Goal: Task Accomplishment & Management: Complete application form

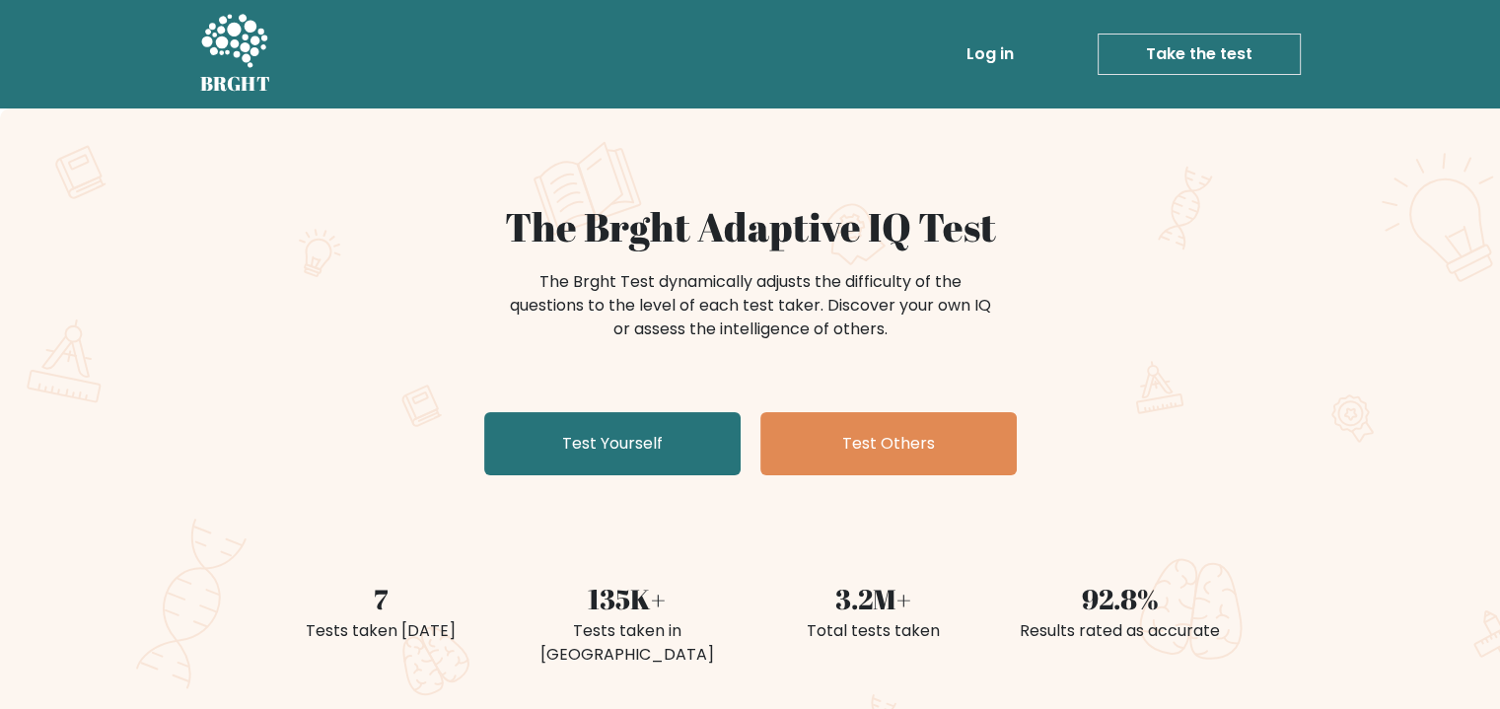
click at [647, 437] on link "Test Yourself" at bounding box center [612, 443] width 256 height 63
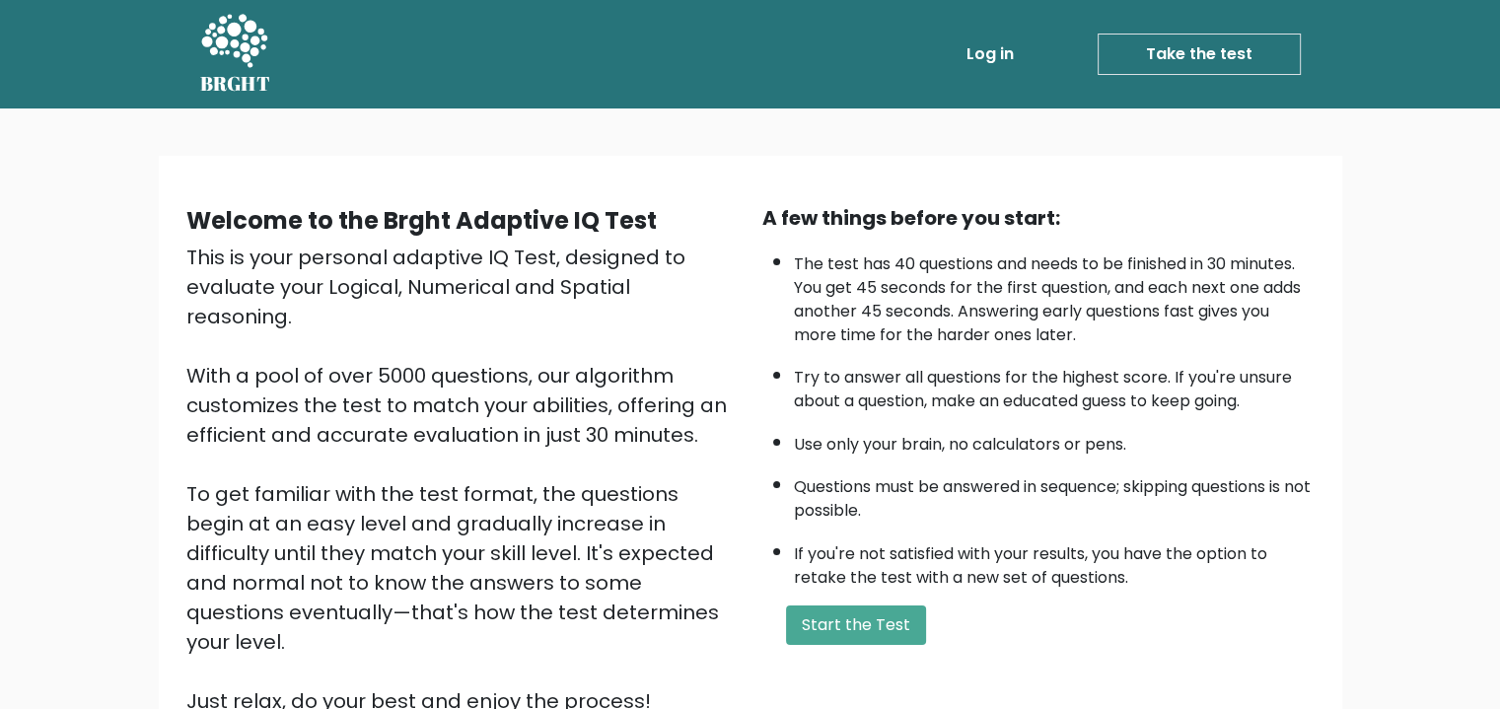
scroll to position [1, 0]
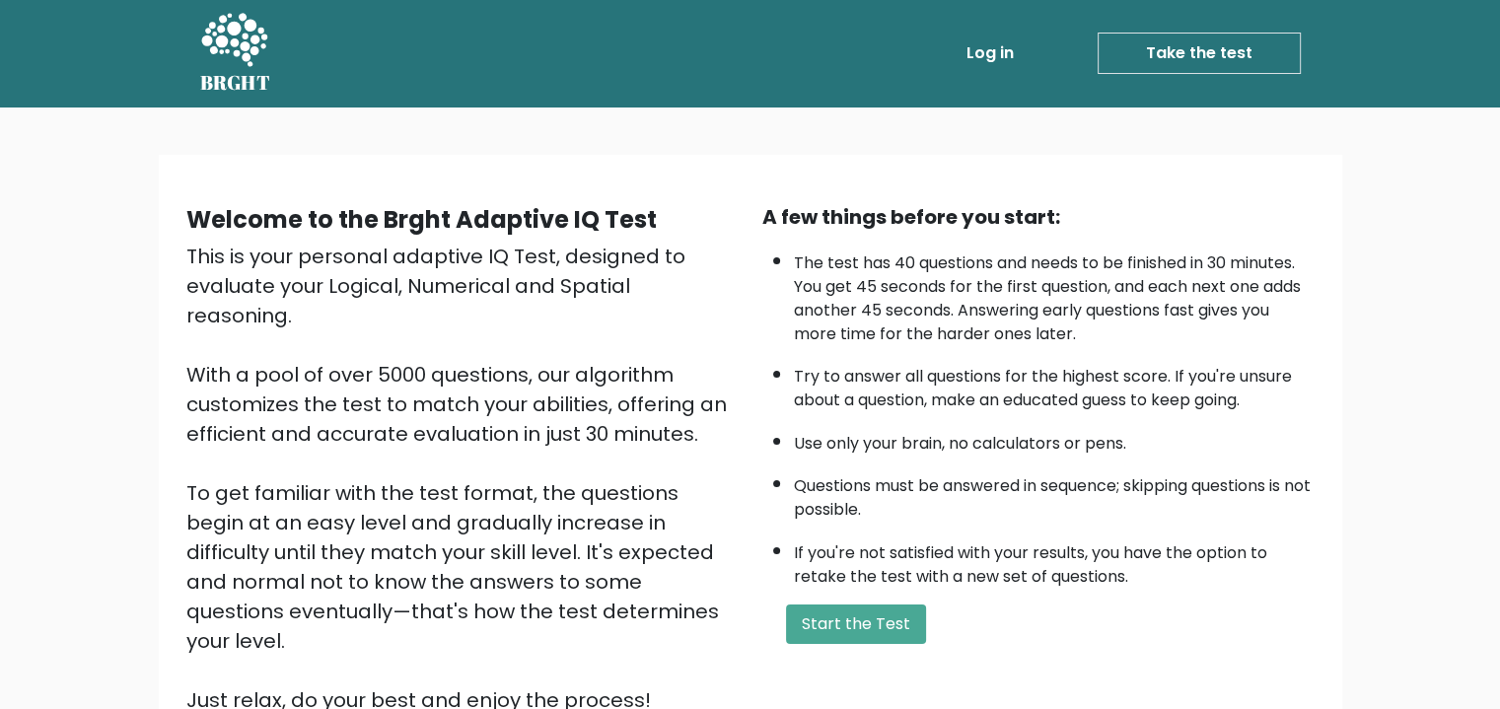
click at [884, 619] on button "Start the Test" at bounding box center [856, 624] width 140 height 39
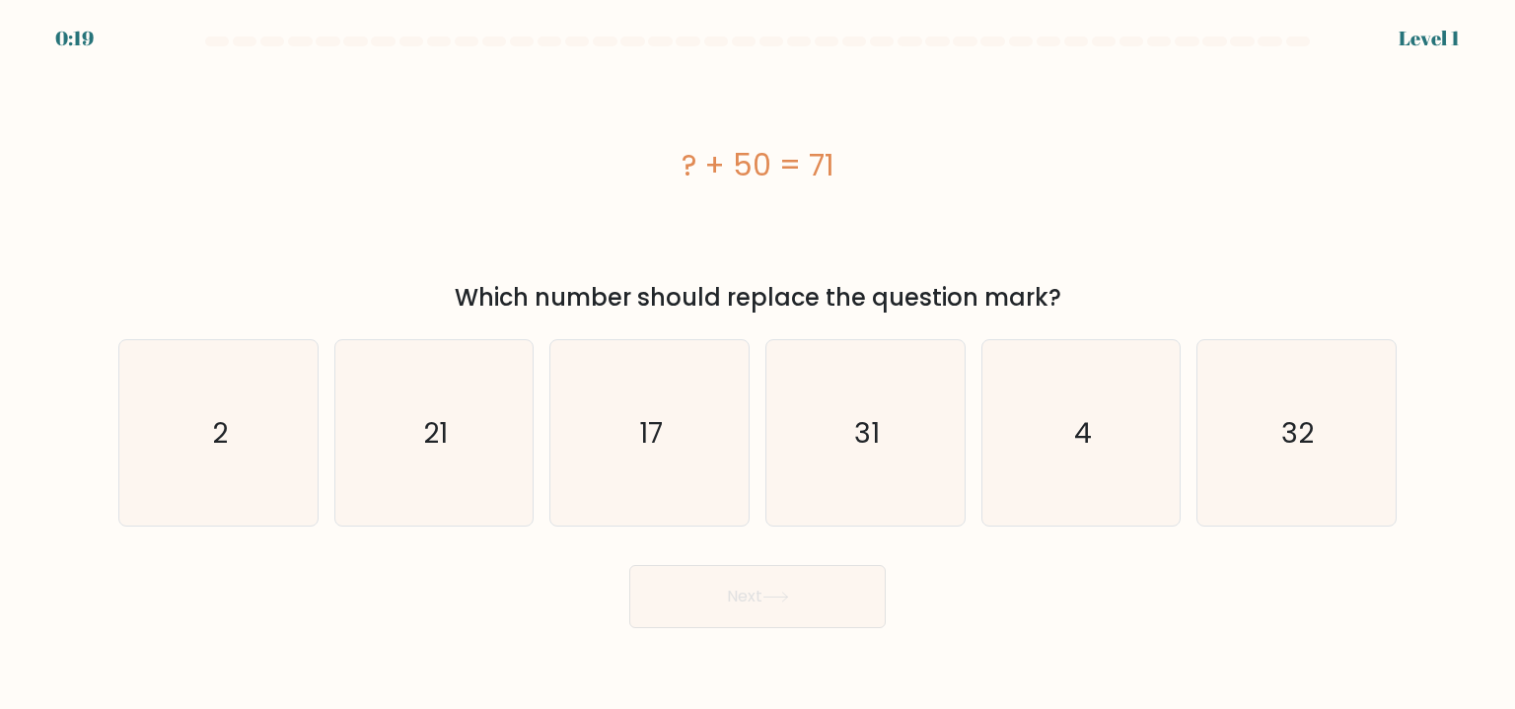
click at [362, 441] on icon "21" at bounding box center [433, 432] width 185 height 185
click at [758, 365] on input "b. 21" at bounding box center [758, 360] width 1 height 10
radio input "true"
click at [726, 610] on button "Next" at bounding box center [757, 596] width 256 height 63
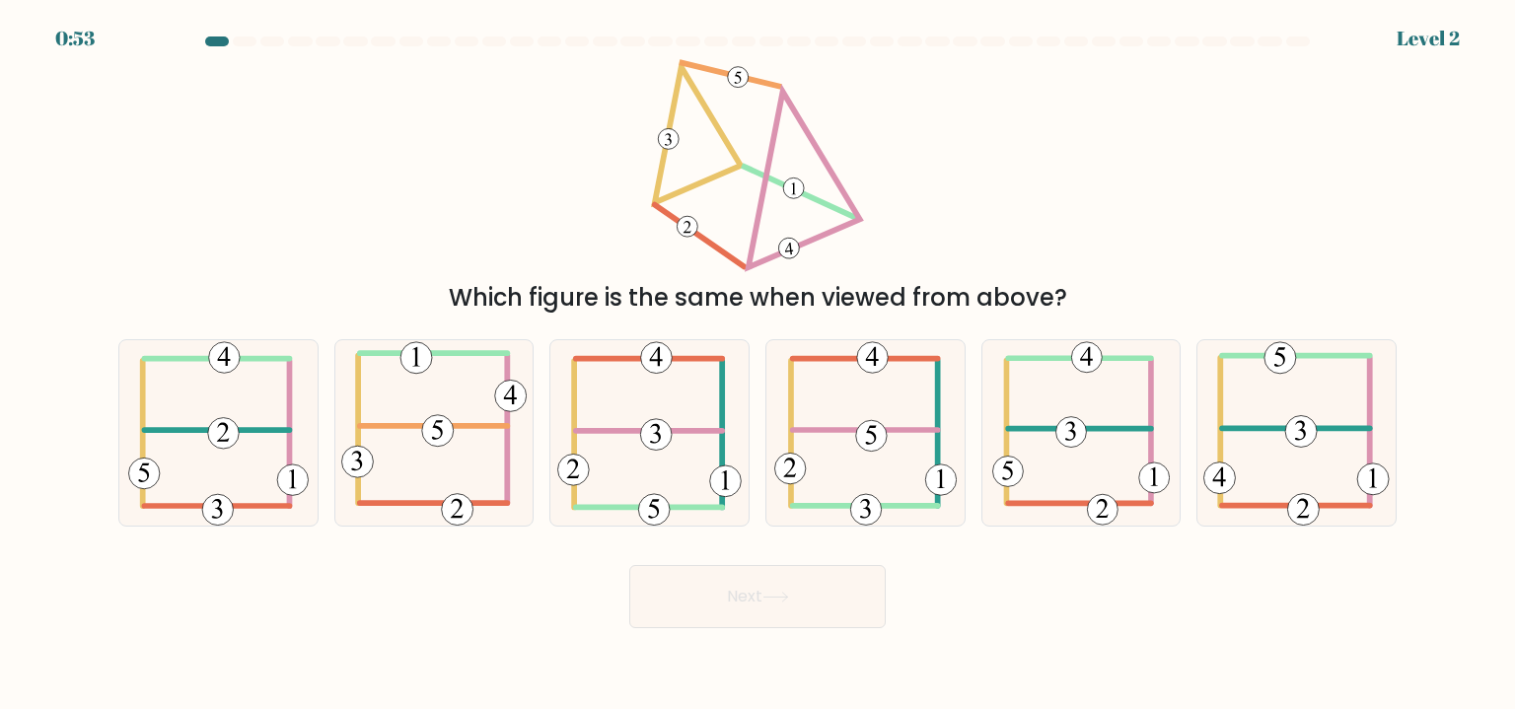
click at [1291, 392] on icon at bounding box center [1296, 432] width 186 height 185
click at [758, 365] on input "f." at bounding box center [758, 360] width 1 height 10
radio input "true"
click at [792, 611] on button "Next" at bounding box center [757, 596] width 256 height 63
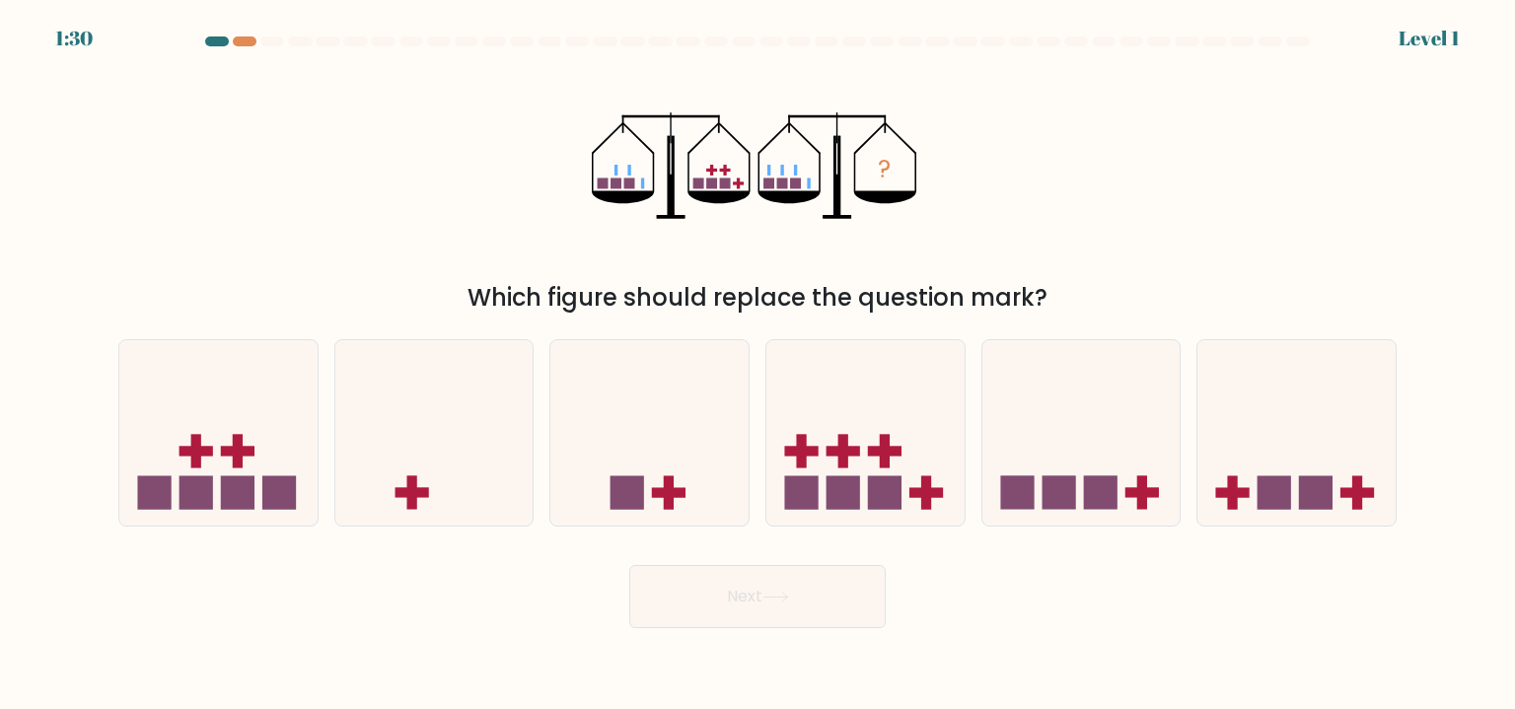
click at [887, 386] on icon at bounding box center [865, 433] width 198 height 164
click at [758, 365] on input "d." at bounding box center [758, 360] width 1 height 10
radio input "true"
click at [841, 591] on button "Next" at bounding box center [757, 596] width 256 height 63
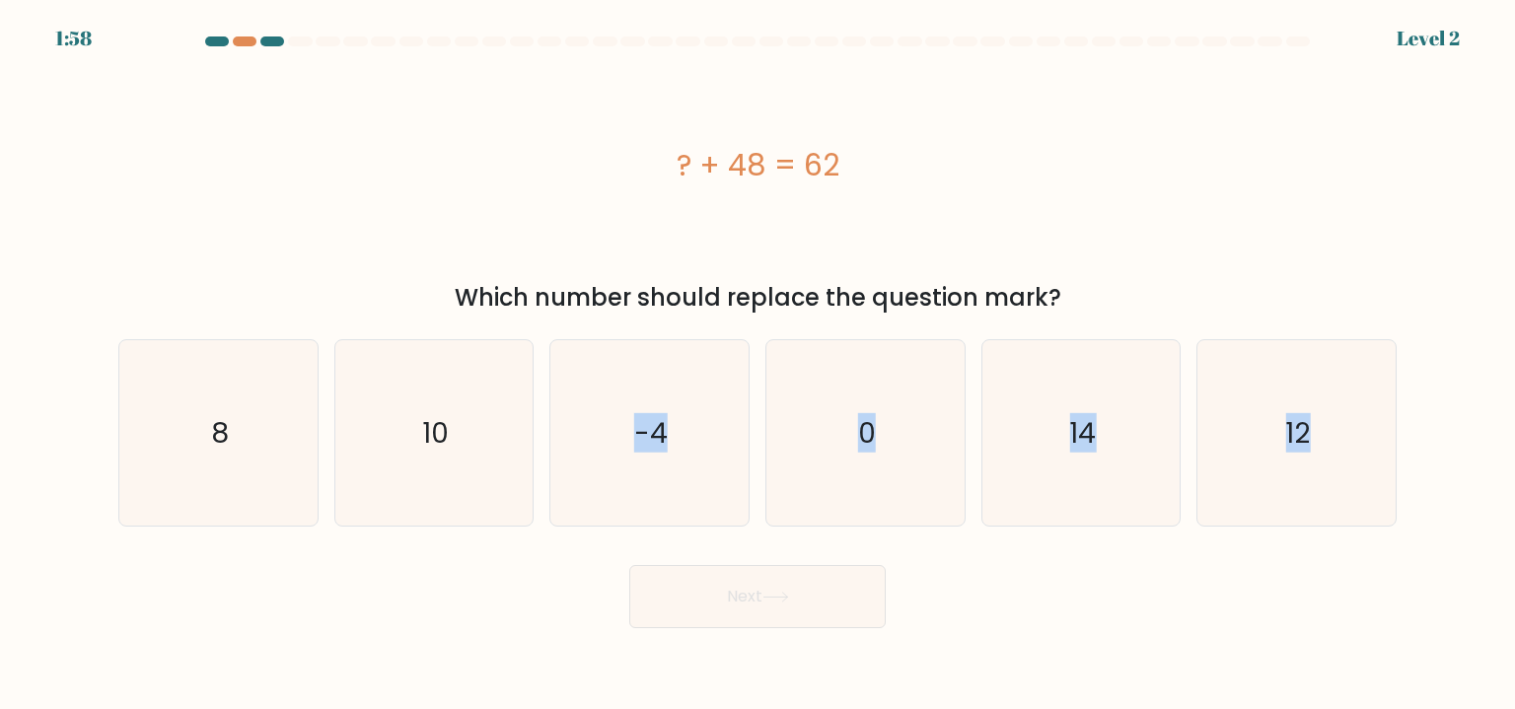
drag, startPoint x: 498, startPoint y: 418, endPoint x: 615, endPoint y: 539, distance: 168.1
click at [615, 539] on form "a. 8" at bounding box center [757, 332] width 1515 height 592
click at [1136, 453] on icon "14" at bounding box center [1080, 432] width 185 height 185
click at [758, 365] on input "e. 14" at bounding box center [758, 360] width 1 height 10
radio input "true"
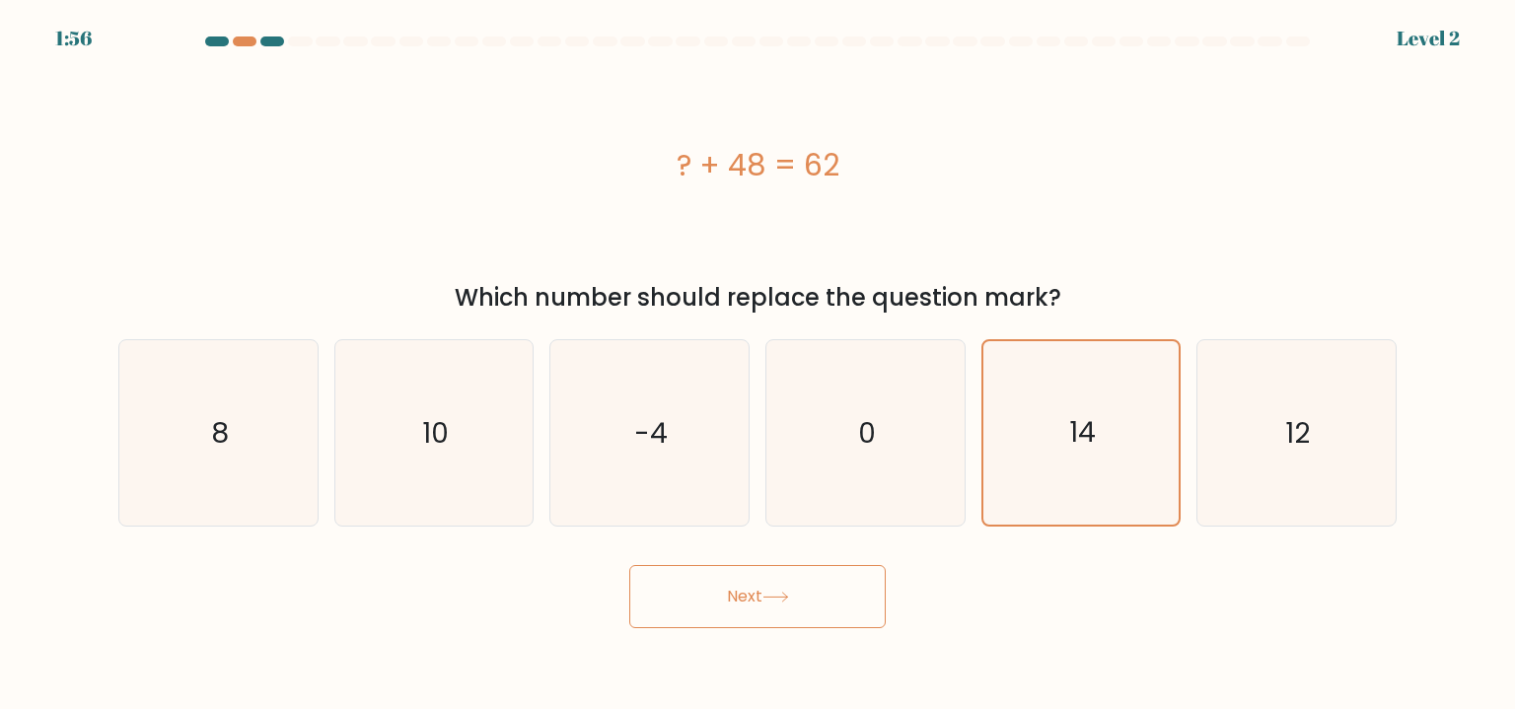
click at [747, 589] on button "Next" at bounding box center [757, 596] width 256 height 63
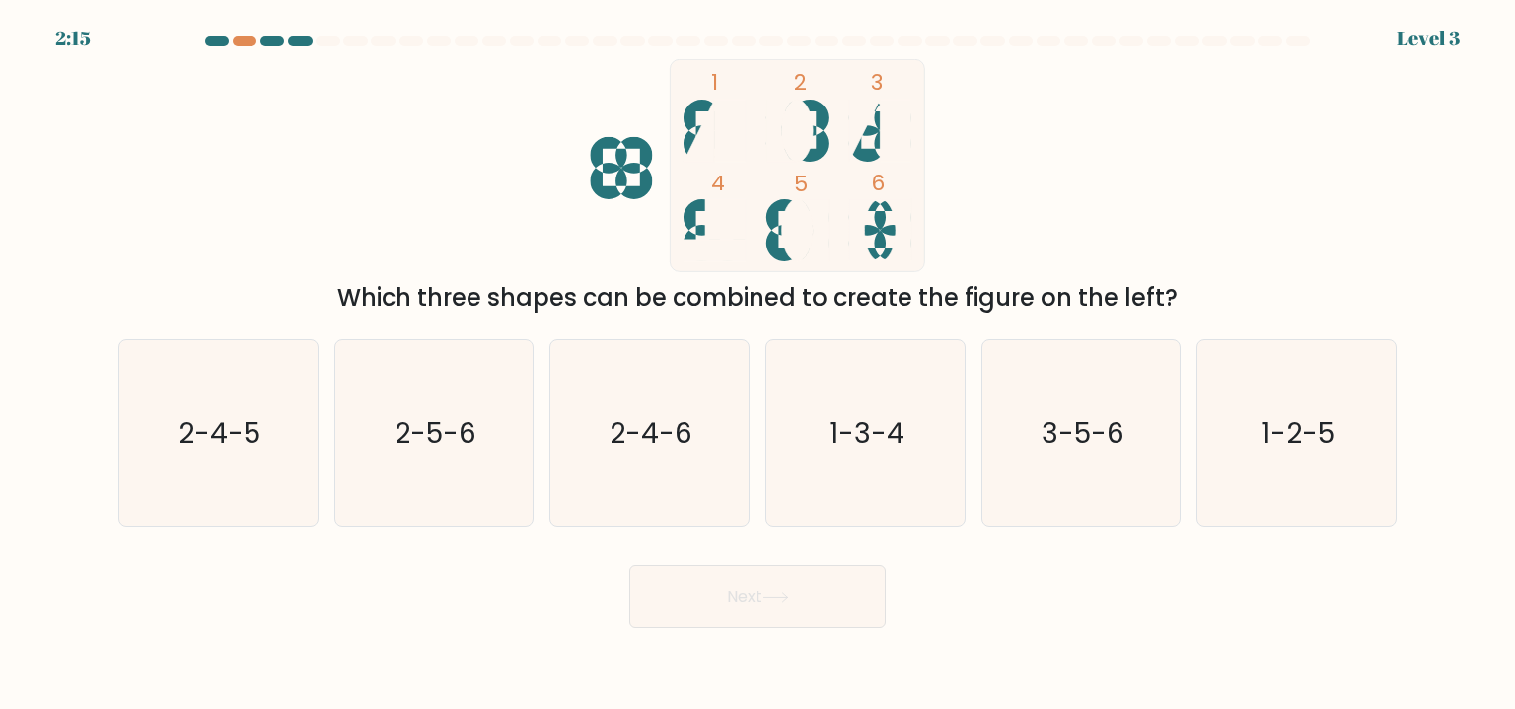
click at [860, 405] on icon "1-3-4" at bounding box center [864, 432] width 185 height 185
click at [758, 365] on input "d. 1-3-4" at bounding box center [758, 360] width 1 height 10
radio input "true"
click at [812, 609] on button "Next" at bounding box center [757, 596] width 256 height 63
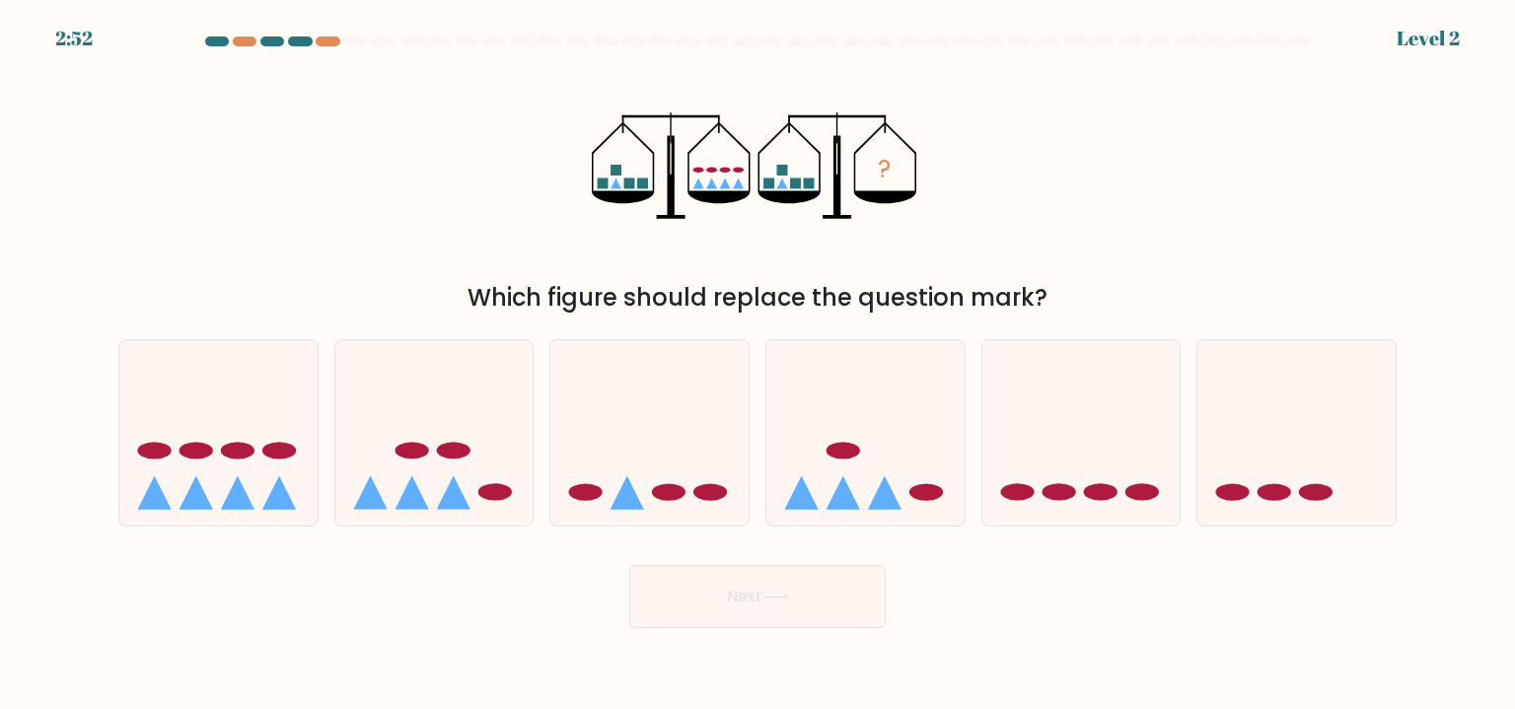
click at [837, 440] on icon at bounding box center [865, 433] width 198 height 164
click at [758, 365] on input "d." at bounding box center [758, 360] width 1 height 10
radio input "true"
click at [793, 634] on body "2:51 Level 2" at bounding box center [757, 354] width 1515 height 709
click at [789, 602] on icon at bounding box center [775, 597] width 27 height 11
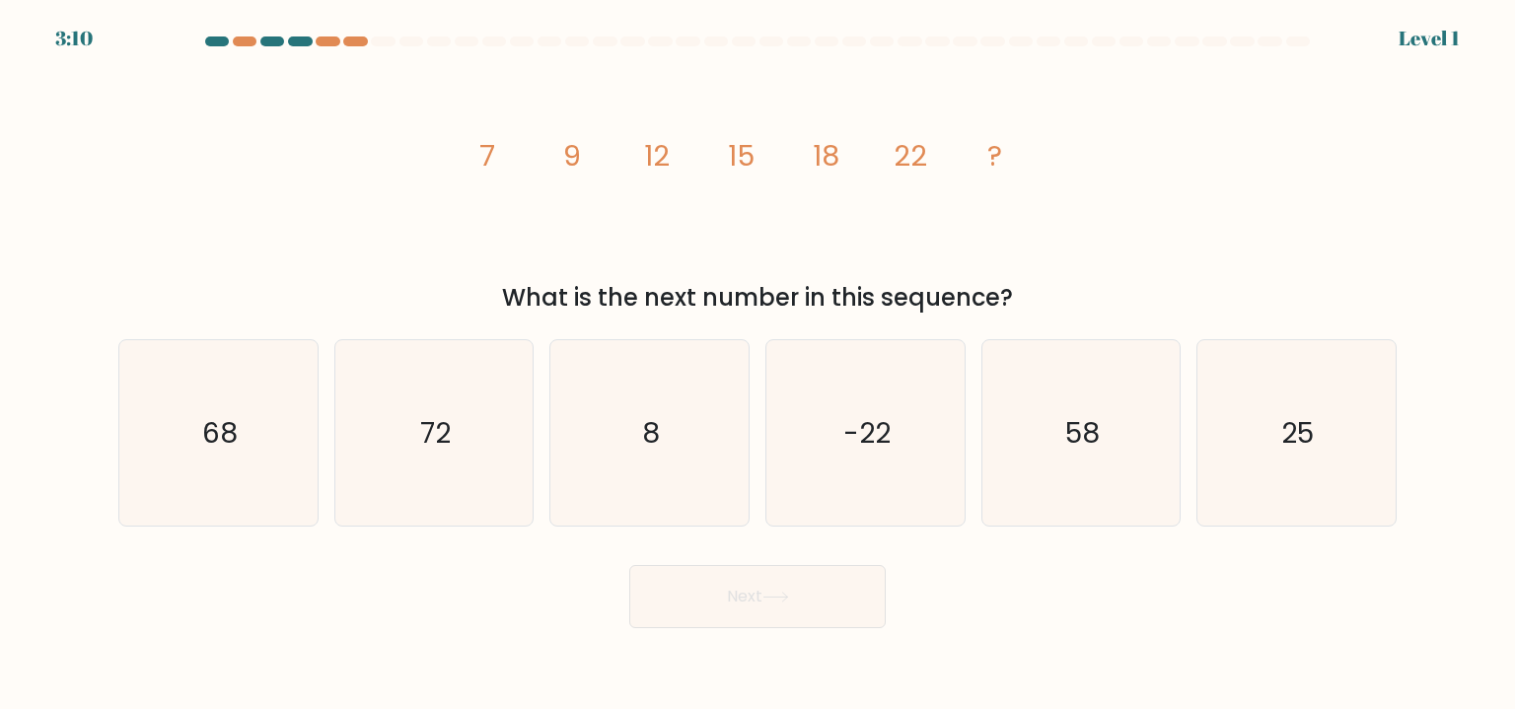
click at [1307, 421] on text "25" at bounding box center [1298, 432] width 33 height 39
click at [758, 365] on input "f. 25" at bounding box center [758, 360] width 1 height 10
radio input "true"
click at [741, 614] on button "Next" at bounding box center [757, 596] width 256 height 63
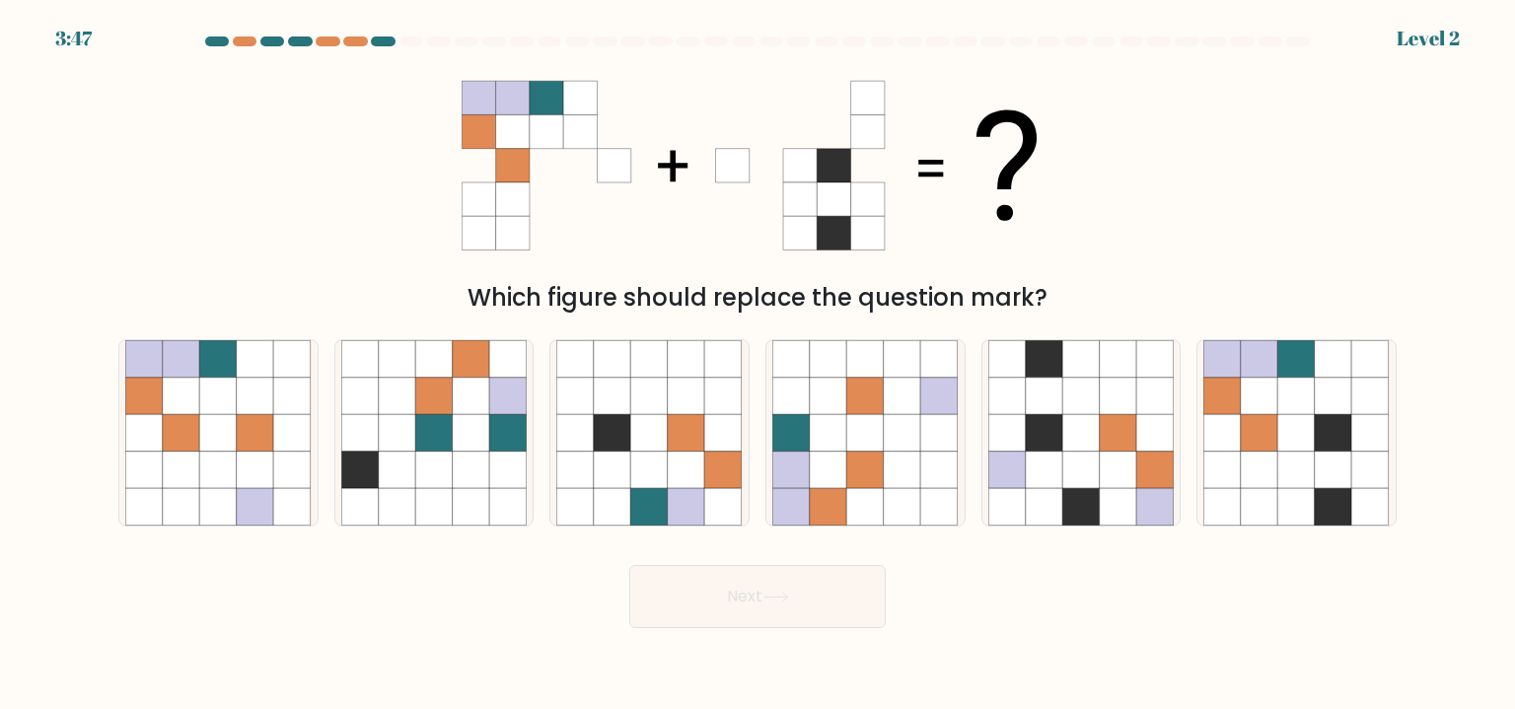
click at [410, 351] on icon at bounding box center [397, 358] width 37 height 37
click at [758, 355] on input "b." at bounding box center [758, 360] width 1 height 10
radio input "true"
click at [1077, 416] on icon at bounding box center [1080, 432] width 37 height 37
click at [758, 365] on input "e." at bounding box center [758, 360] width 1 height 10
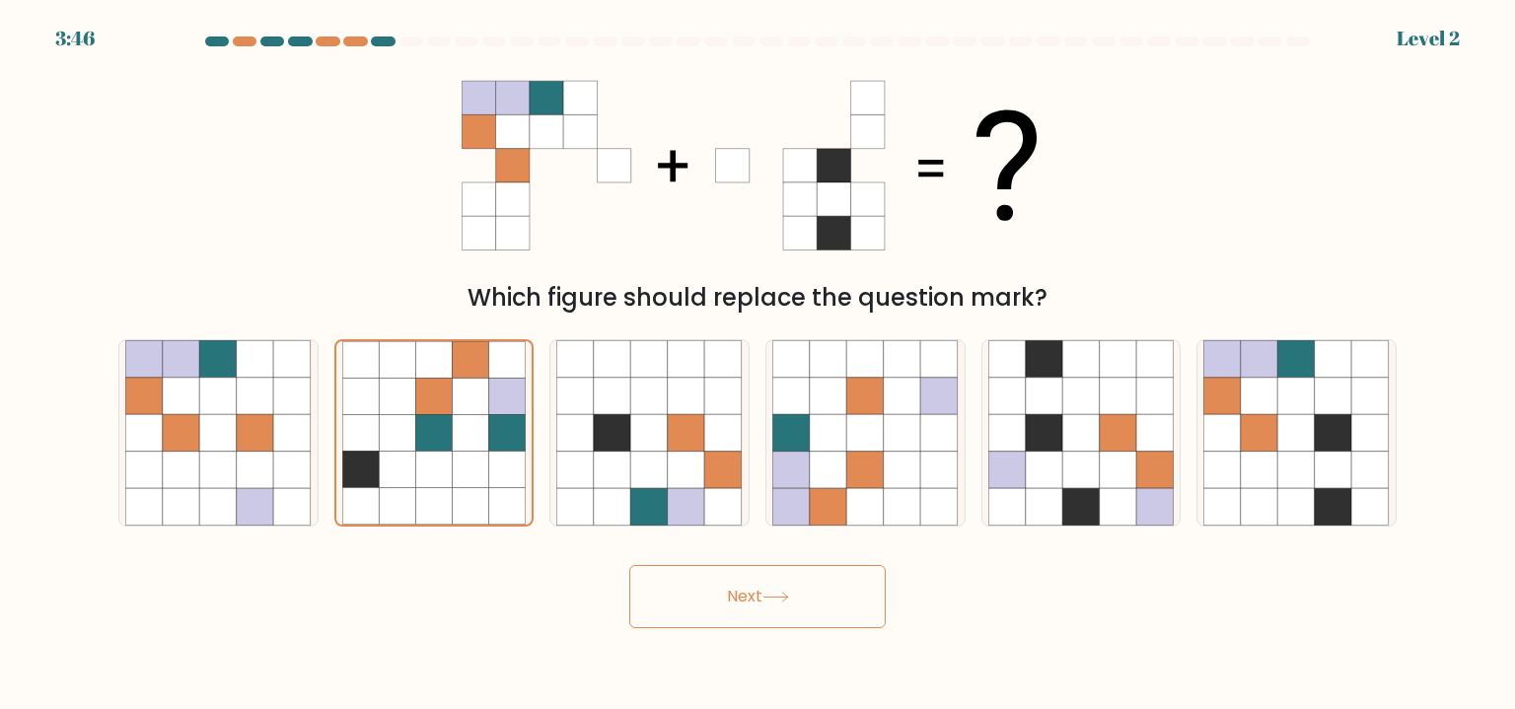
radio input "true"
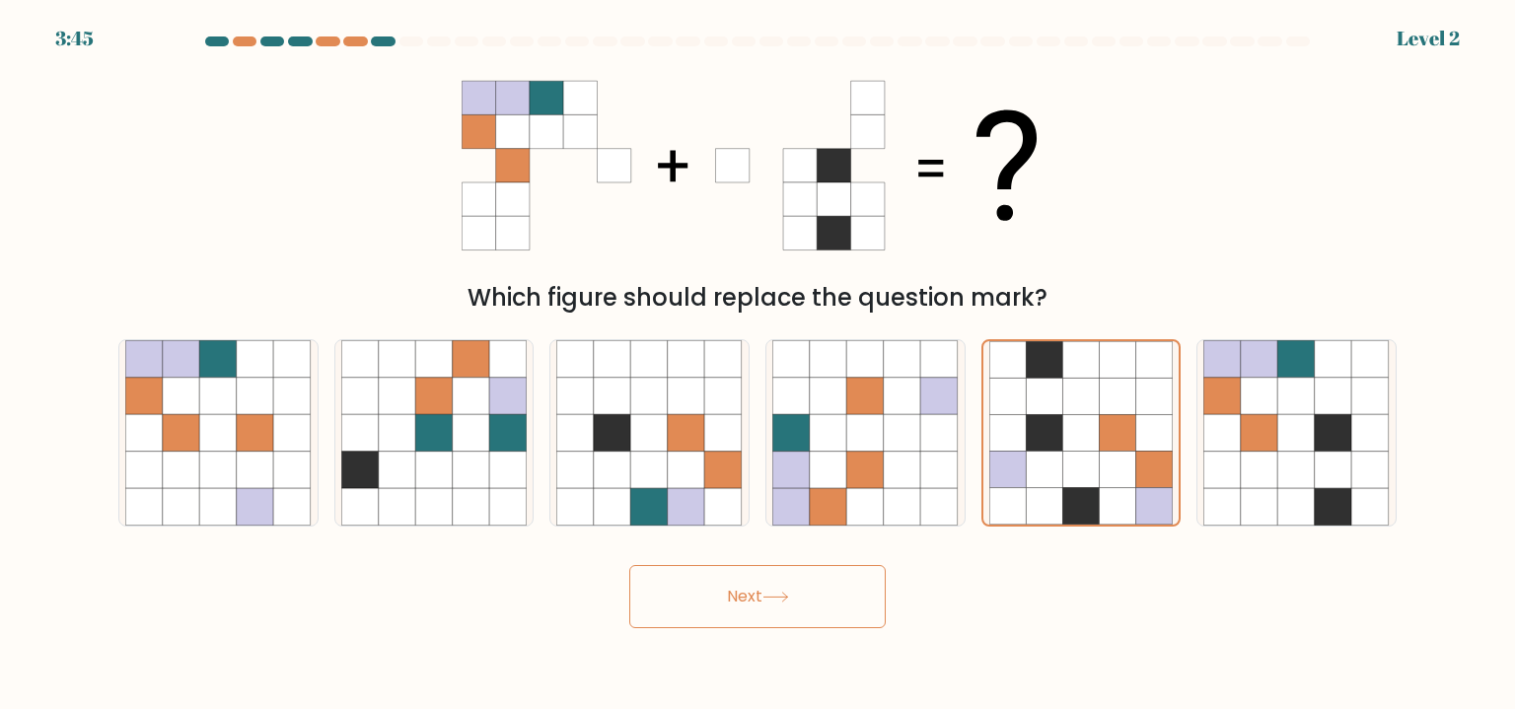
click at [1261, 424] on icon at bounding box center [1259, 432] width 37 height 37
click at [758, 365] on input "f." at bounding box center [758, 360] width 1 height 10
radio input "true"
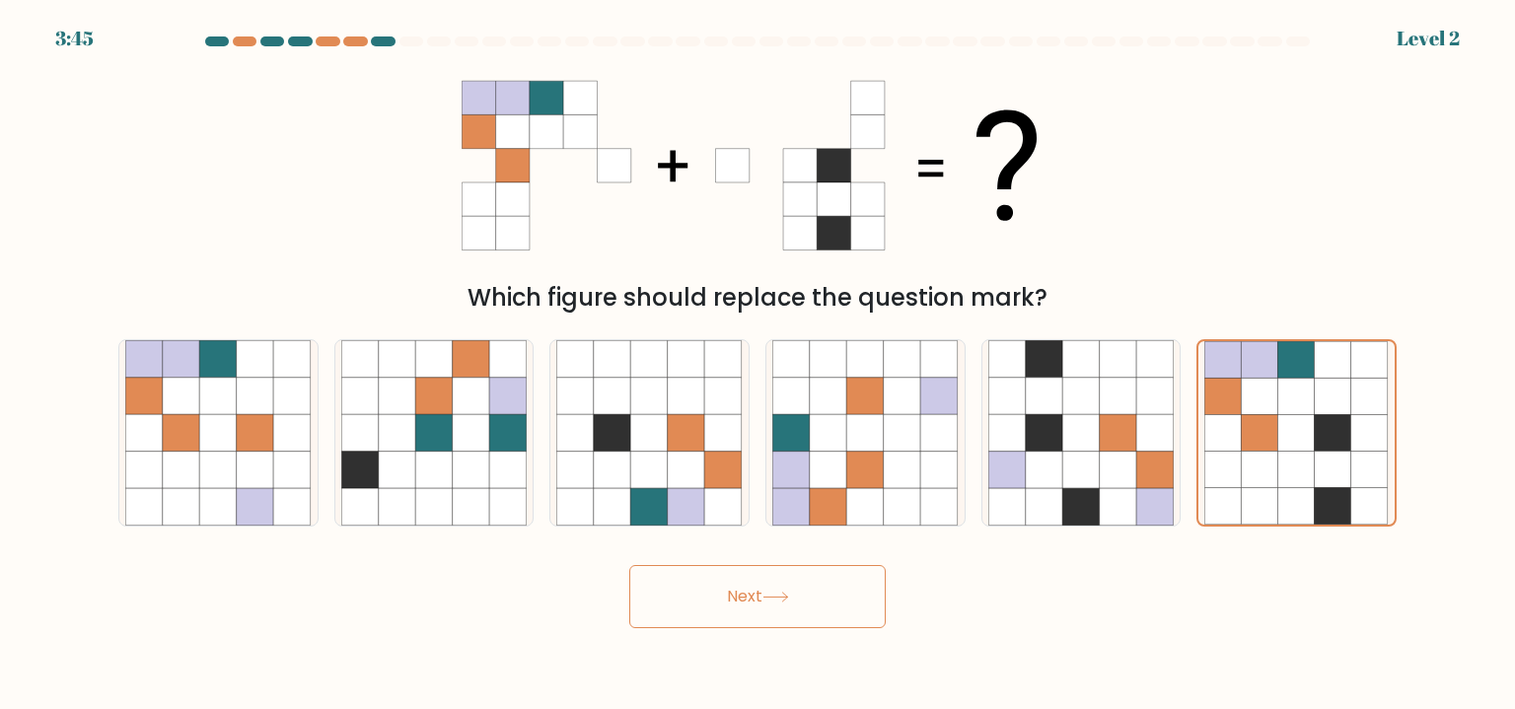
click at [809, 571] on button "Next" at bounding box center [757, 596] width 256 height 63
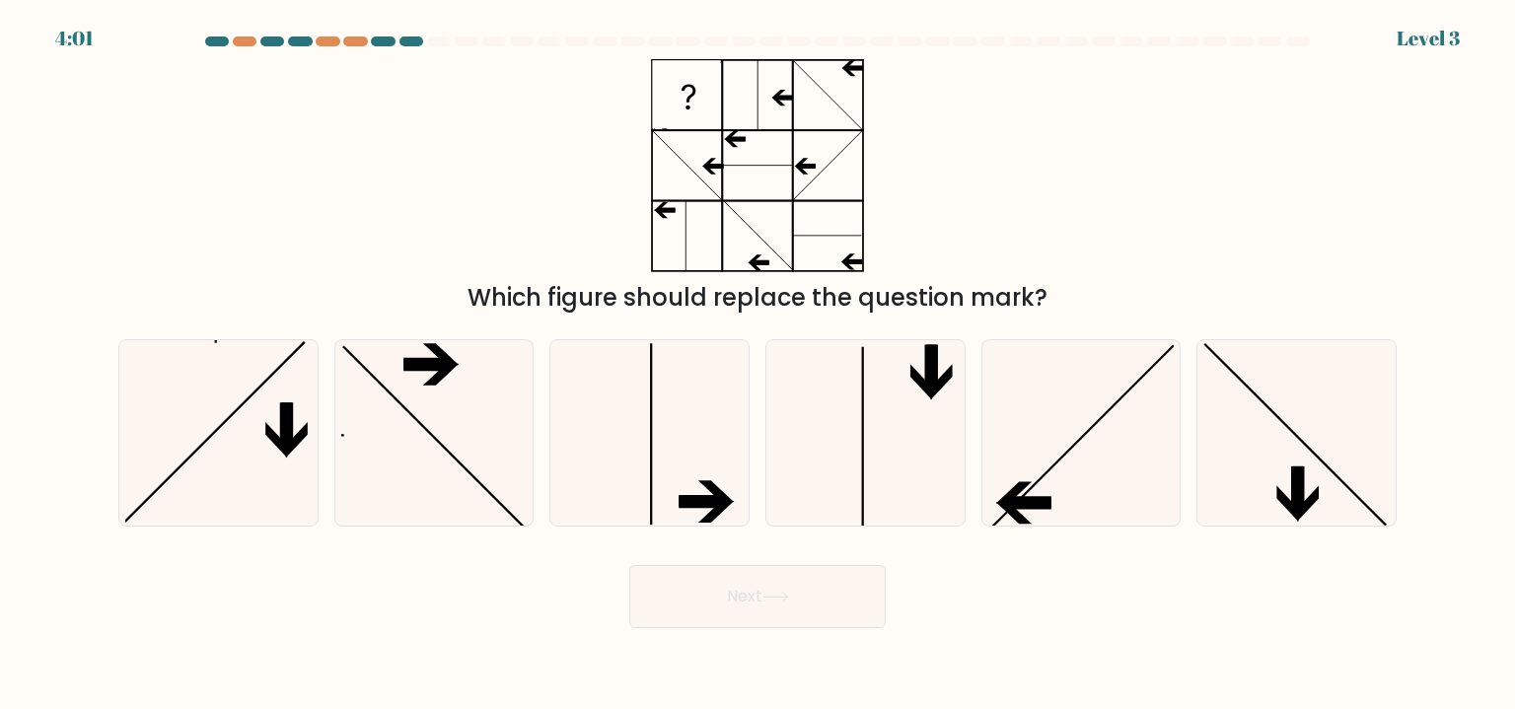
click at [1077, 444] on icon at bounding box center [1080, 432] width 185 height 185
click at [758, 365] on input "e." at bounding box center [758, 360] width 1 height 10
radio input "true"
click at [807, 578] on button "Next" at bounding box center [757, 596] width 256 height 63
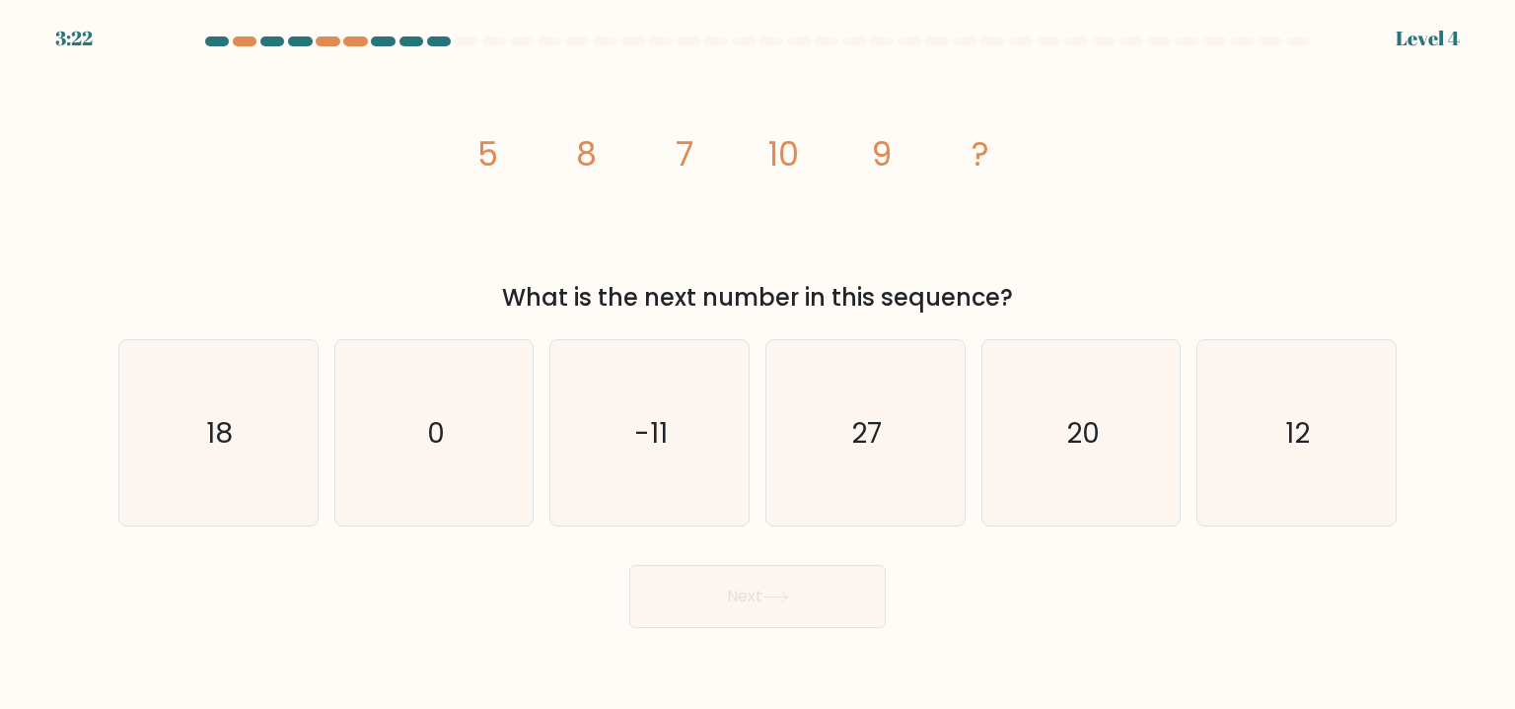
click at [1350, 406] on icon "12" at bounding box center [1295, 432] width 185 height 185
click at [758, 365] on input "f. 12" at bounding box center [758, 360] width 1 height 10
radio input "true"
click at [826, 603] on button "Next" at bounding box center [757, 596] width 256 height 63
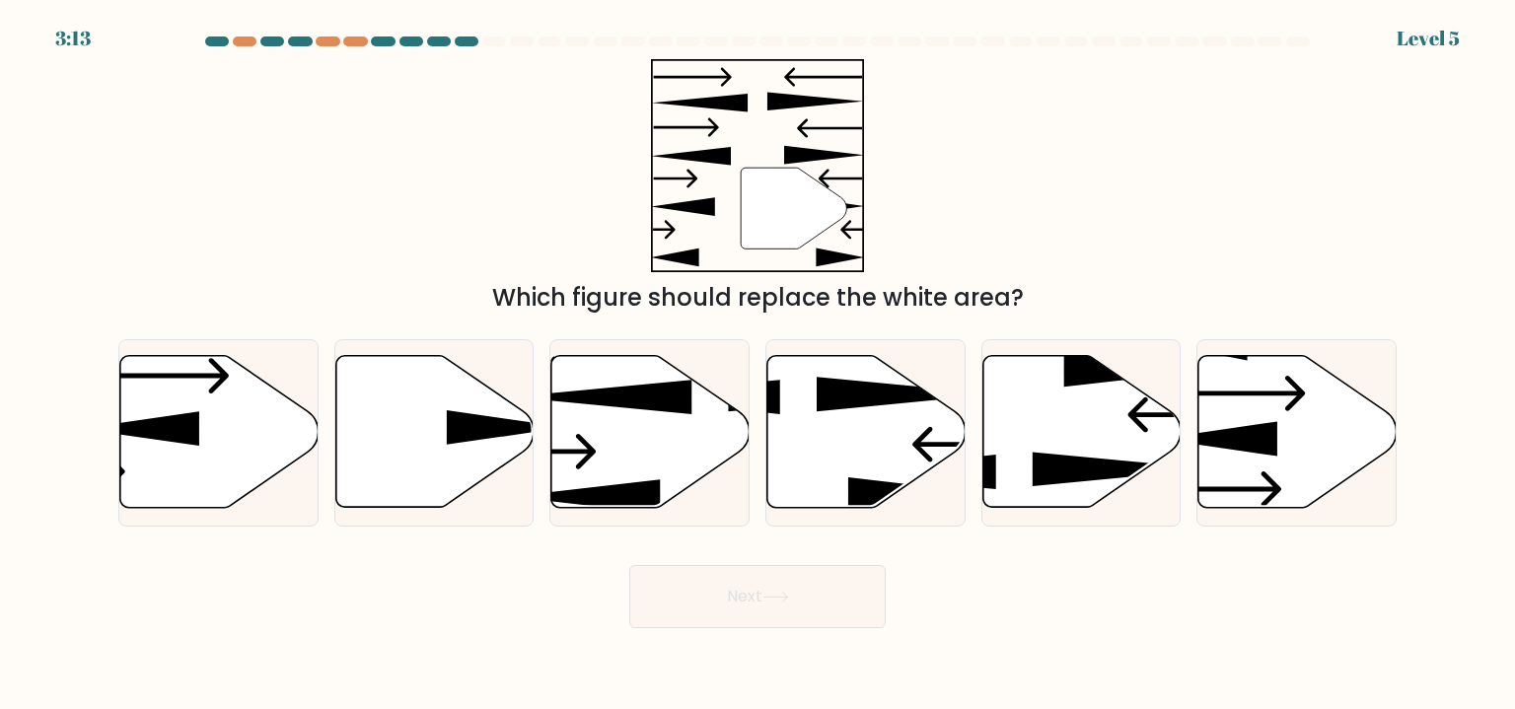
click at [678, 500] on icon at bounding box center [649, 432] width 198 height 155
click at [758, 365] on input "c." at bounding box center [758, 360] width 1 height 10
radio input "true"
click at [758, 566] on button "Next" at bounding box center [757, 596] width 256 height 63
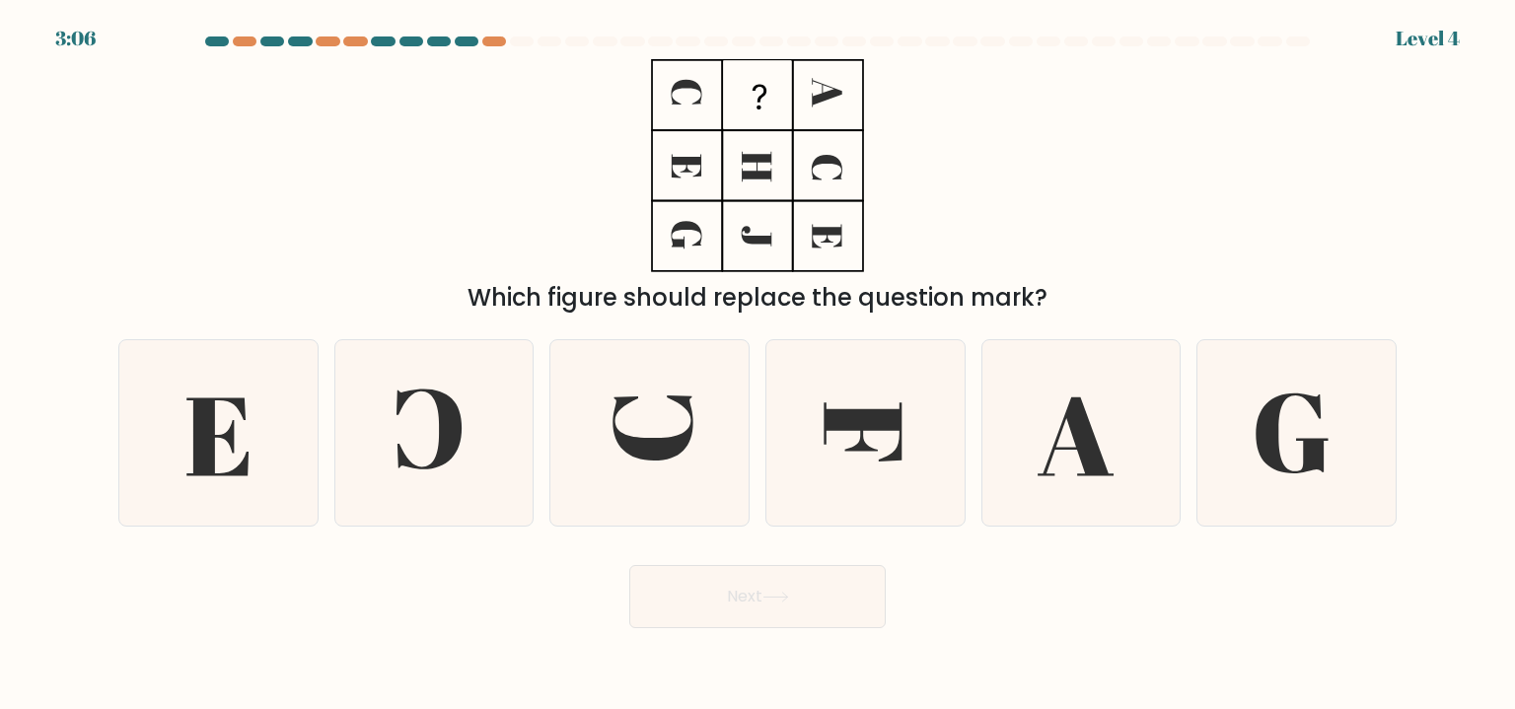
click at [869, 374] on icon at bounding box center [864, 432] width 185 height 185
click at [758, 365] on input "d." at bounding box center [758, 360] width 1 height 10
radio input "true"
click at [781, 594] on icon at bounding box center [775, 597] width 27 height 11
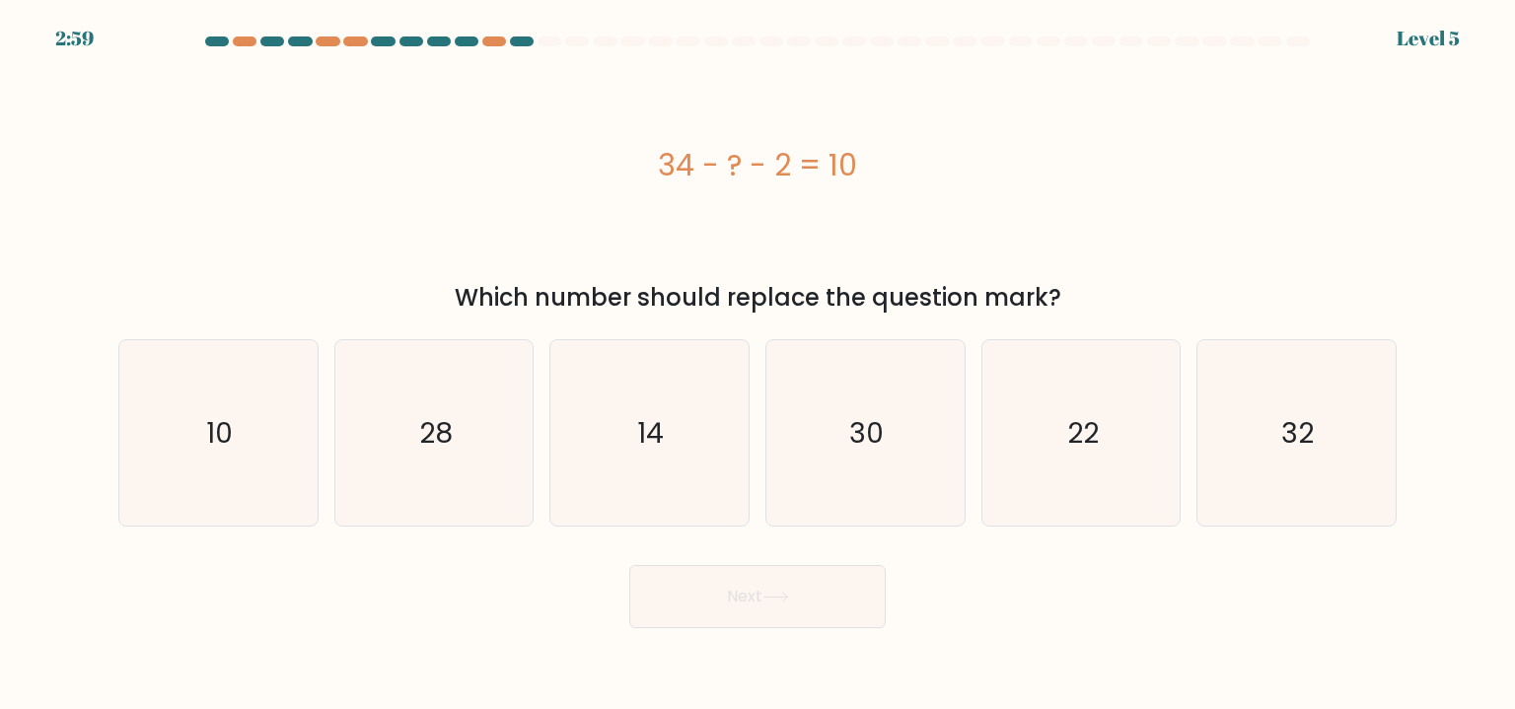
click at [592, 428] on icon "14" at bounding box center [648, 432] width 185 height 185
click at [758, 365] on input "c. 14" at bounding box center [758, 360] width 1 height 10
radio input "true"
click at [731, 571] on button "Next" at bounding box center [757, 596] width 256 height 63
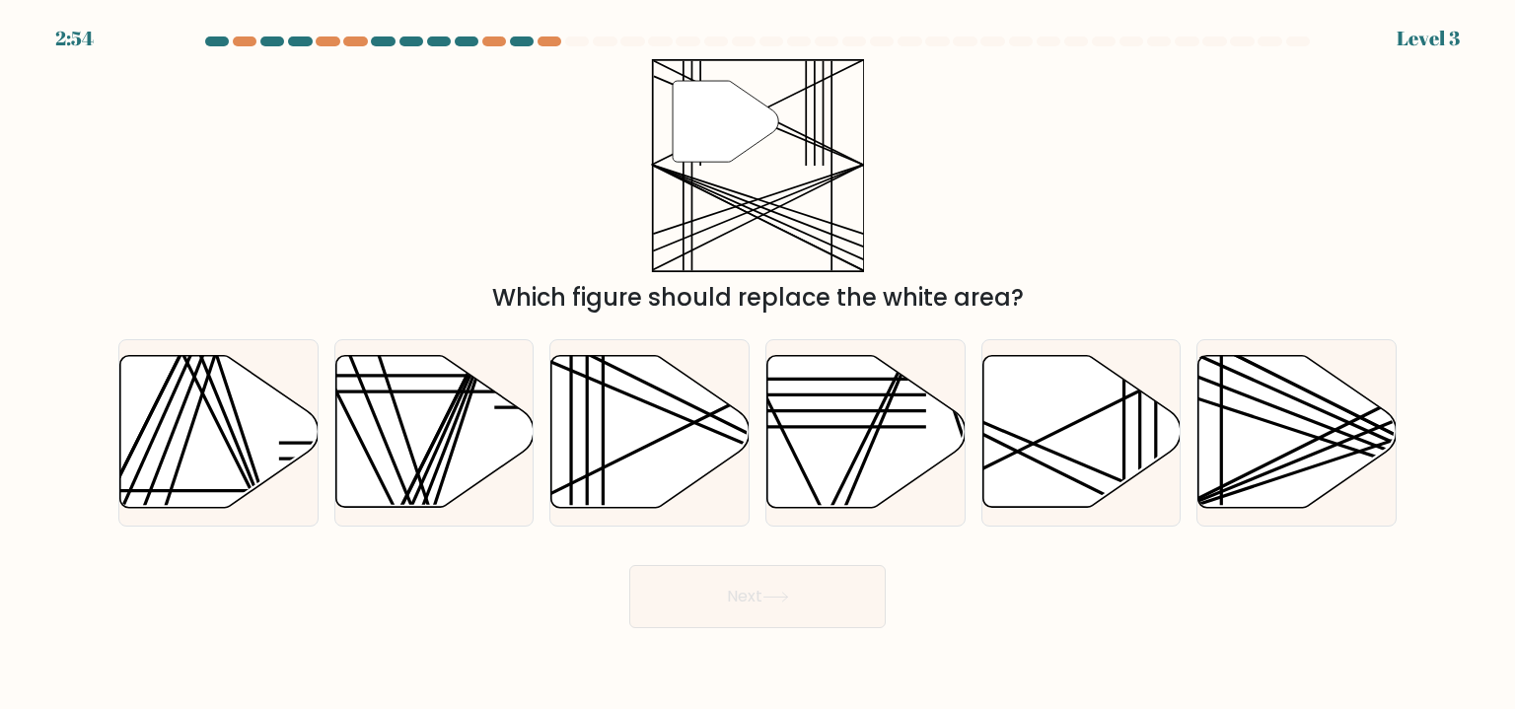
click at [644, 428] on icon at bounding box center [650, 432] width 198 height 152
click at [758, 365] on input "c." at bounding box center [758, 360] width 1 height 10
radio input "true"
click at [697, 605] on button "Next" at bounding box center [757, 596] width 256 height 63
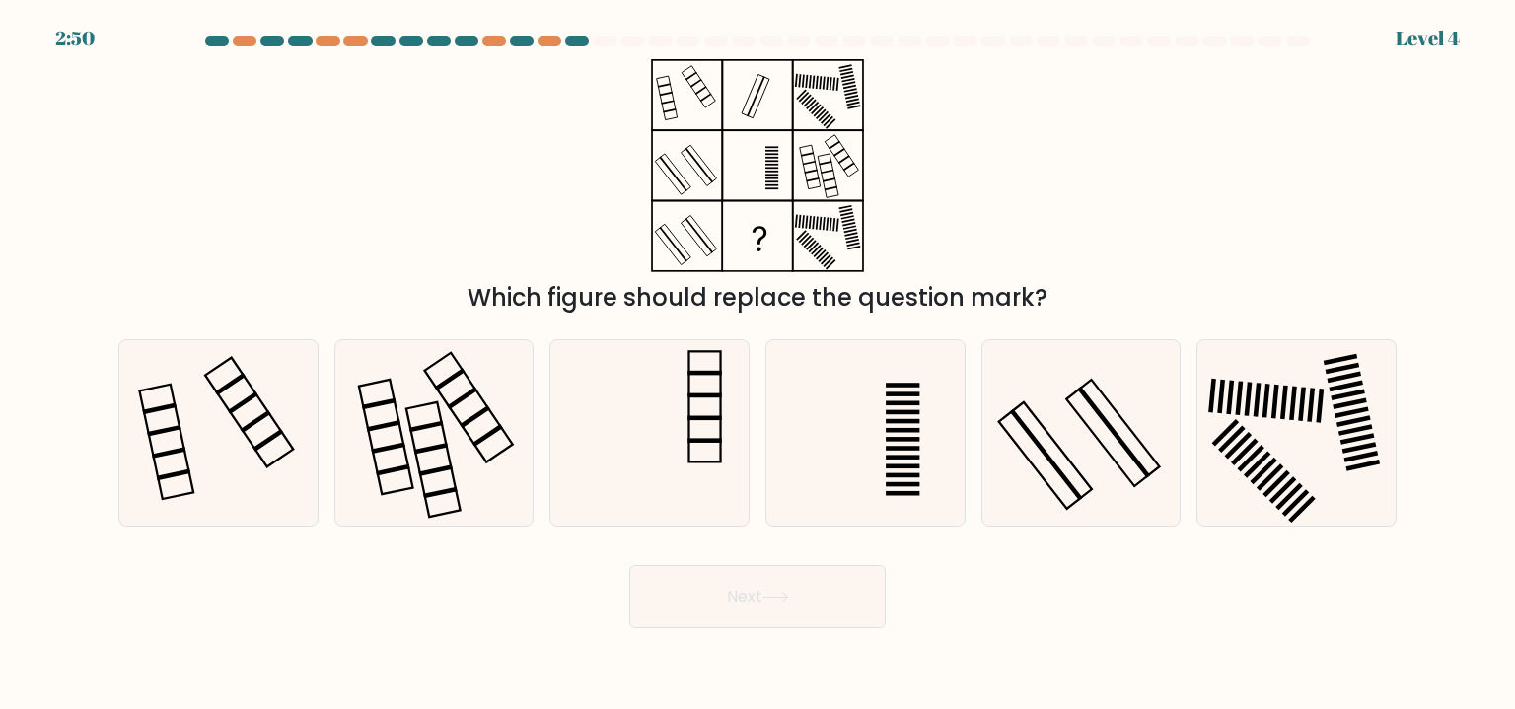
click at [616, 435] on icon at bounding box center [648, 432] width 185 height 185
click at [758, 365] on input "c." at bounding box center [758, 360] width 1 height 10
radio input "true"
click at [736, 617] on button "Next" at bounding box center [757, 596] width 256 height 63
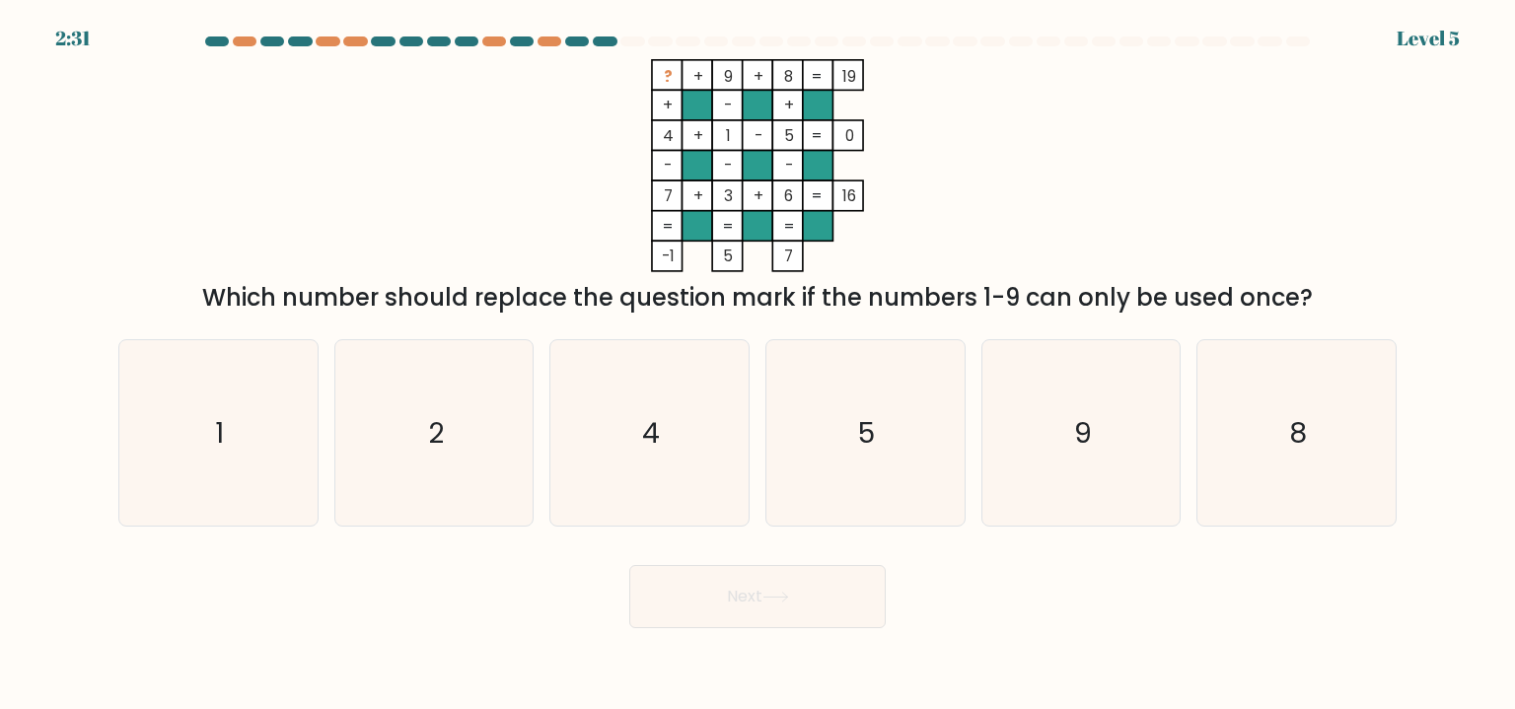
click at [453, 448] on icon "2" at bounding box center [433, 432] width 185 height 185
click at [758, 365] on input "b. 2" at bounding box center [758, 360] width 1 height 10
radio input "true"
click at [737, 619] on button "Next" at bounding box center [757, 596] width 256 height 63
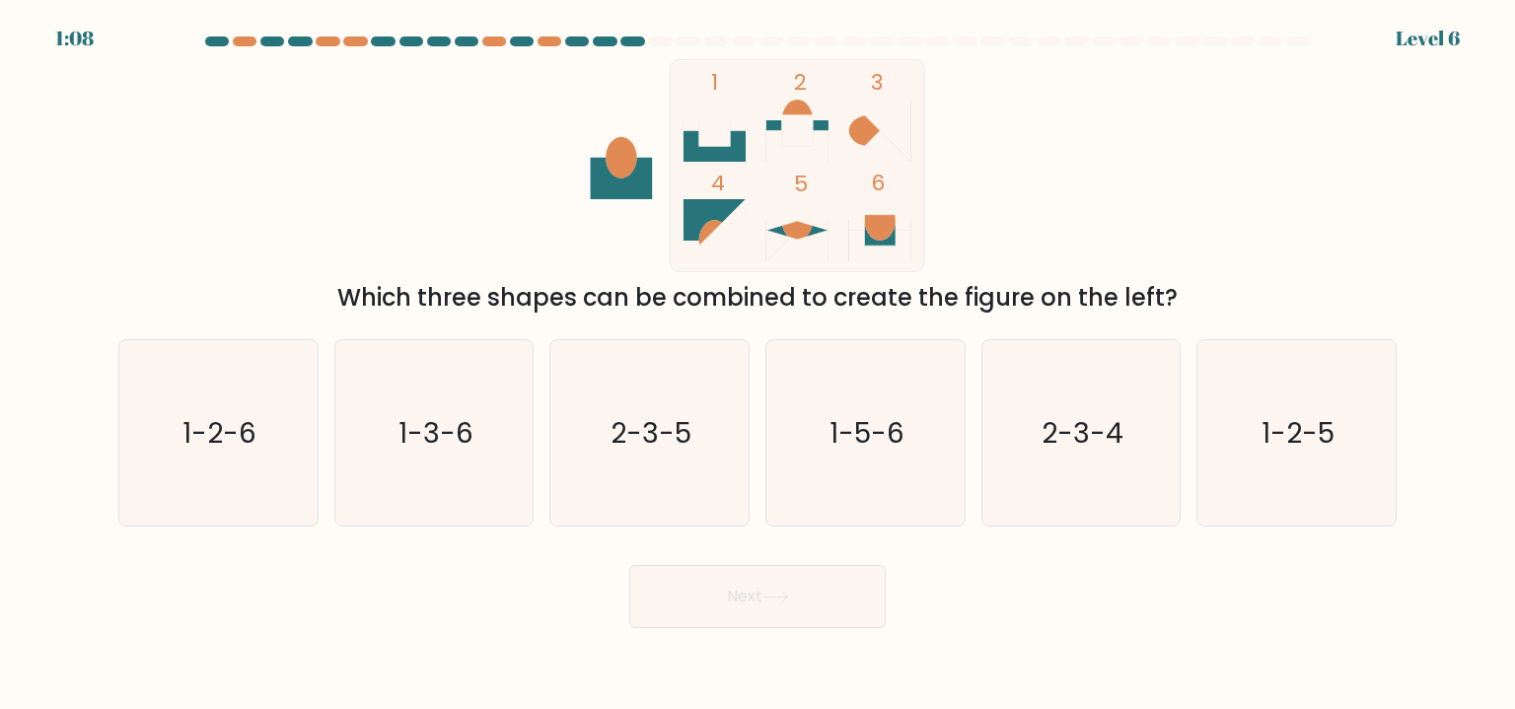
click at [795, 433] on icon "1-5-6" at bounding box center [864, 432] width 185 height 185
click at [758, 365] on input "d. 1-5-6" at bounding box center [758, 360] width 1 height 10
radio input "true"
click at [787, 602] on icon at bounding box center [775, 597] width 24 height 9
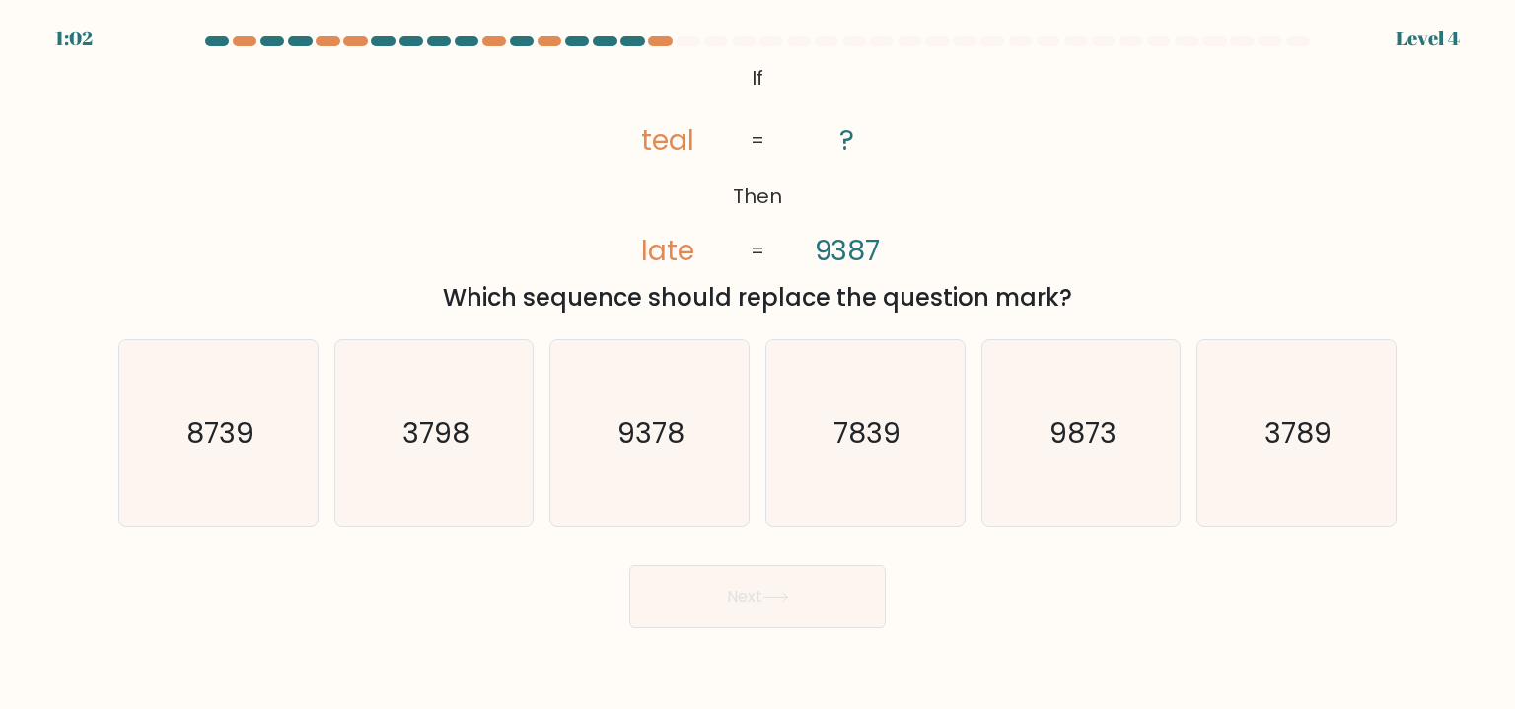
click at [619, 437] on text "9378" at bounding box center [651, 432] width 67 height 39
click at [758, 365] on input "c. 9378" at bounding box center [758, 360] width 1 height 10
radio input "true"
click at [740, 588] on button "Next" at bounding box center [757, 596] width 256 height 63
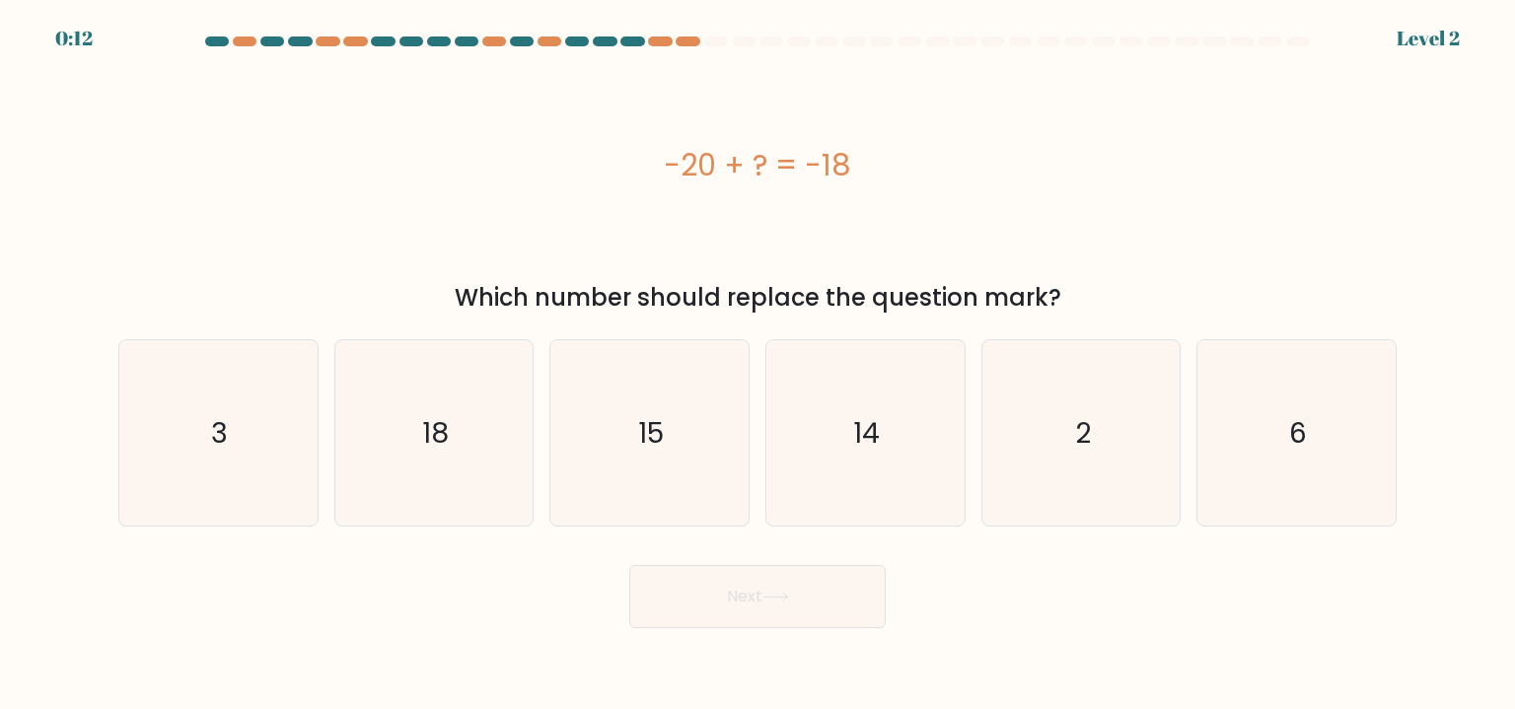
click at [1065, 435] on icon "2" at bounding box center [1080, 432] width 185 height 185
click at [758, 365] on input "e. 2" at bounding box center [758, 360] width 1 height 10
radio input "true"
click at [720, 608] on button "Next" at bounding box center [757, 596] width 256 height 63
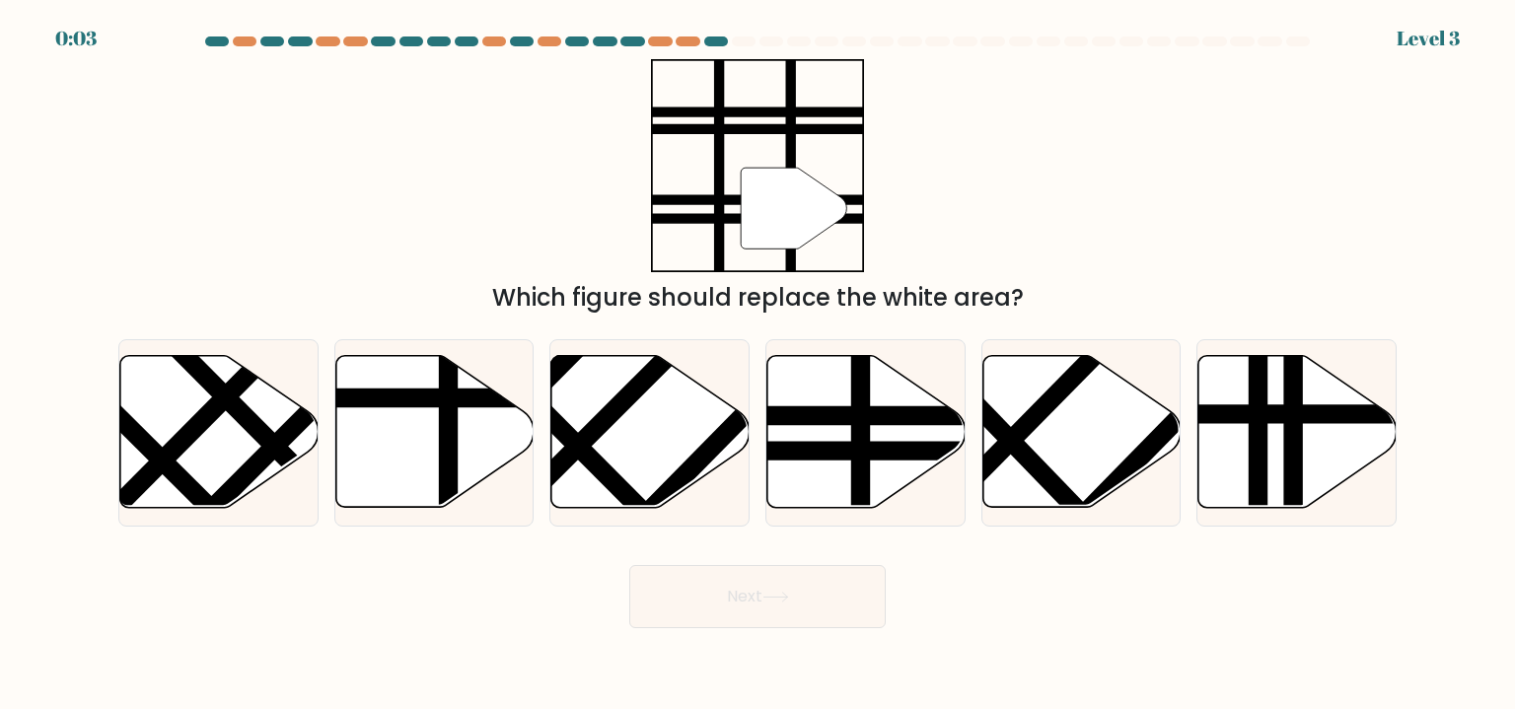
click at [826, 452] on line at bounding box center [798, 452] width 399 height 0
click at [758, 365] on input "d." at bounding box center [758, 360] width 1 height 10
radio input "true"
click at [721, 618] on button "Next" at bounding box center [757, 596] width 256 height 63
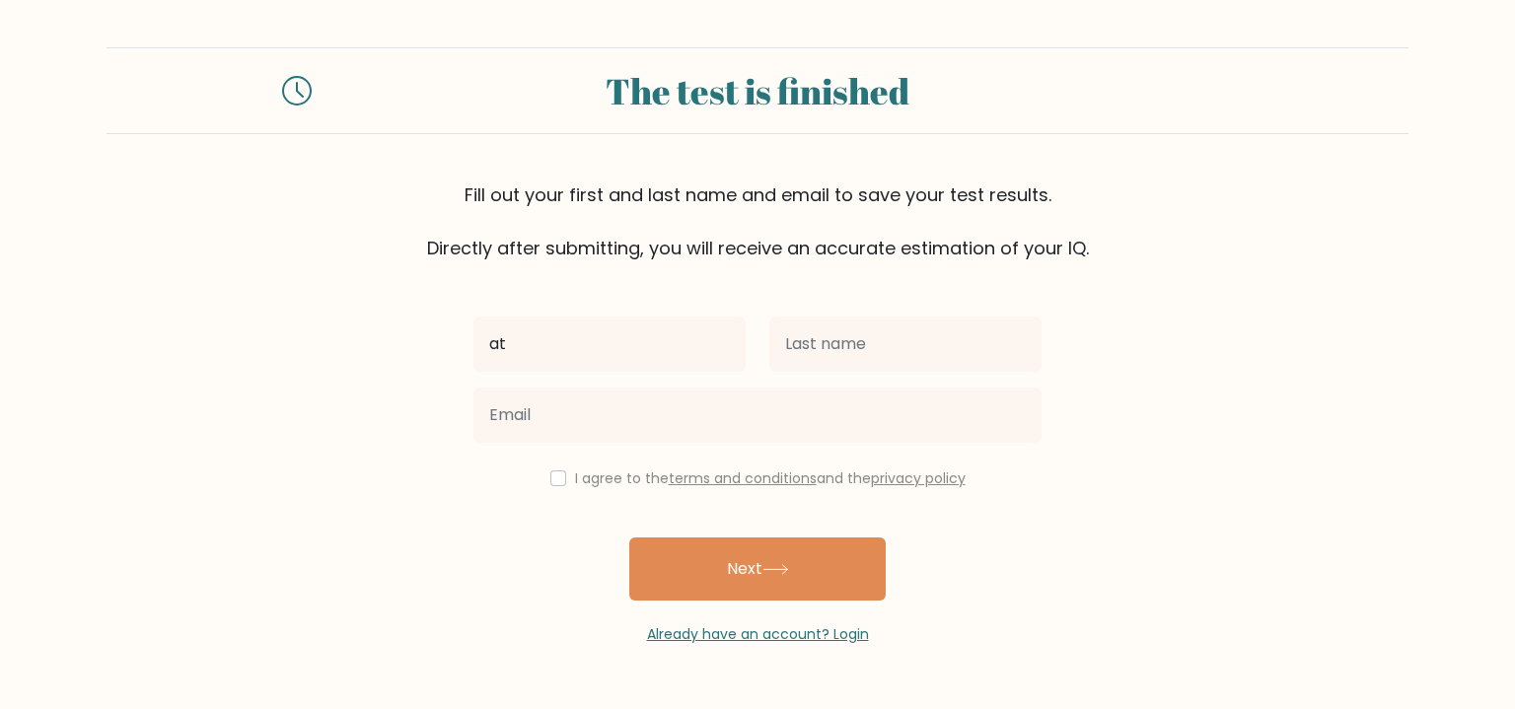
type input "a"
type input "tarra"
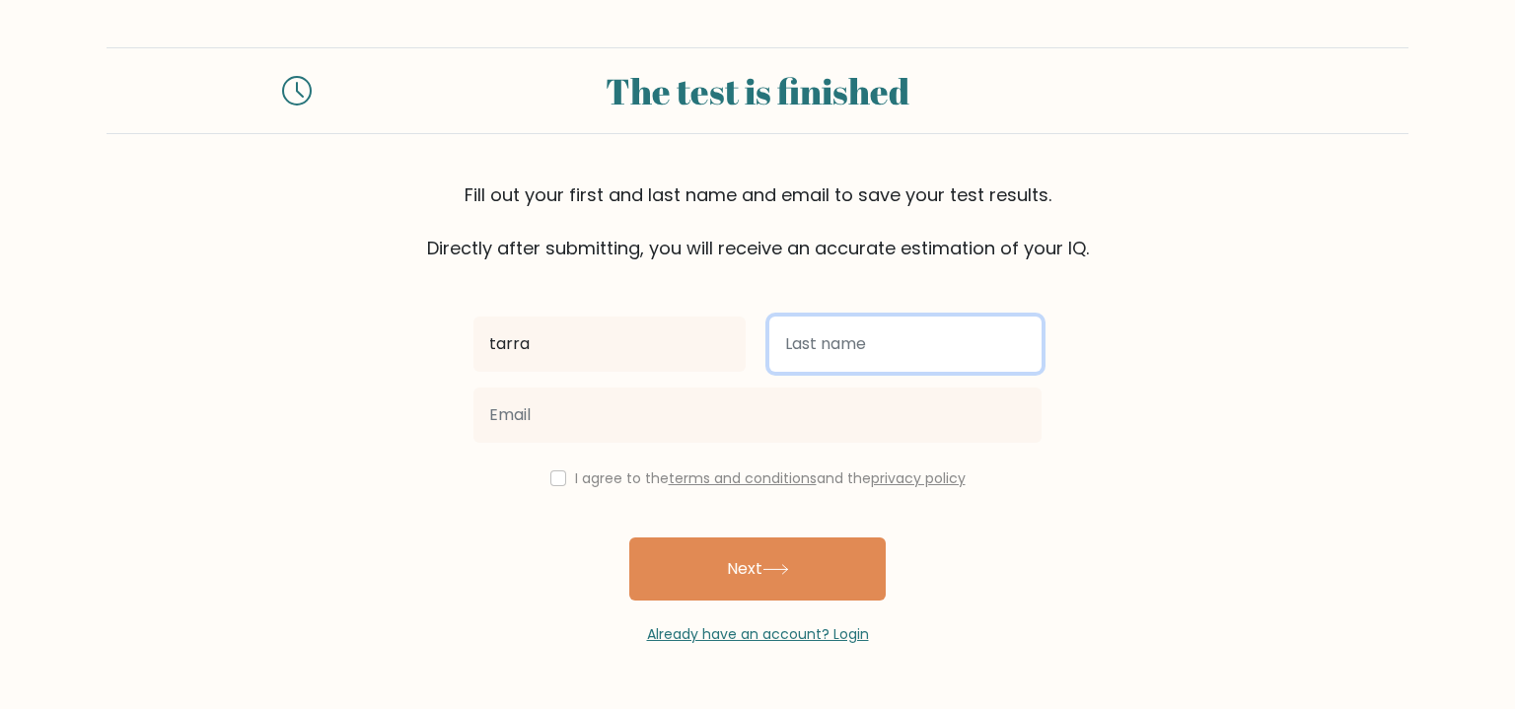
click at [799, 351] on input "text" at bounding box center [905, 344] width 272 height 55
type input "[PERSON_NAME]"
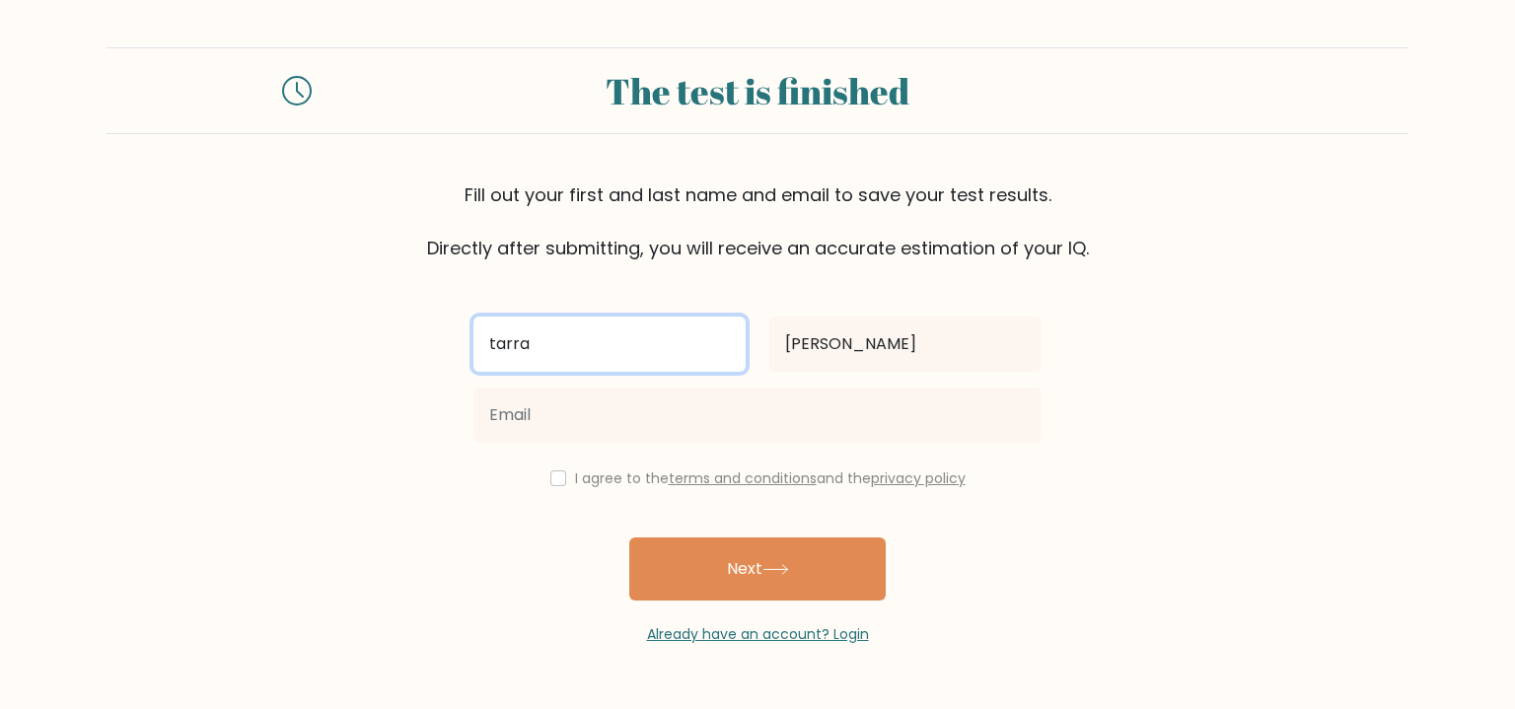
click at [690, 354] on input "tarra" at bounding box center [609, 344] width 272 height 55
type input "[PERSON_NAME]"
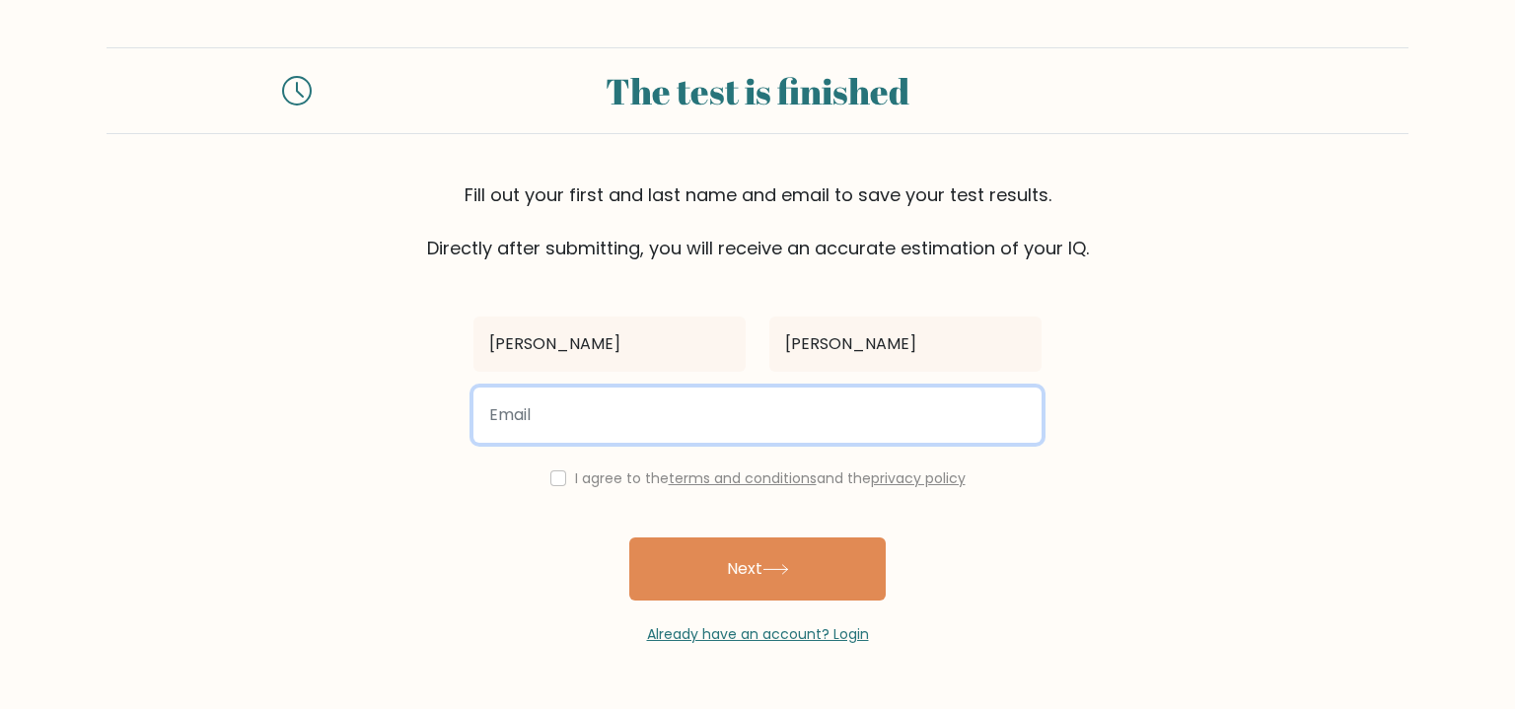
click at [614, 409] on input "email" at bounding box center [757, 415] width 568 height 55
type input "tarrah0456@gmail.com"
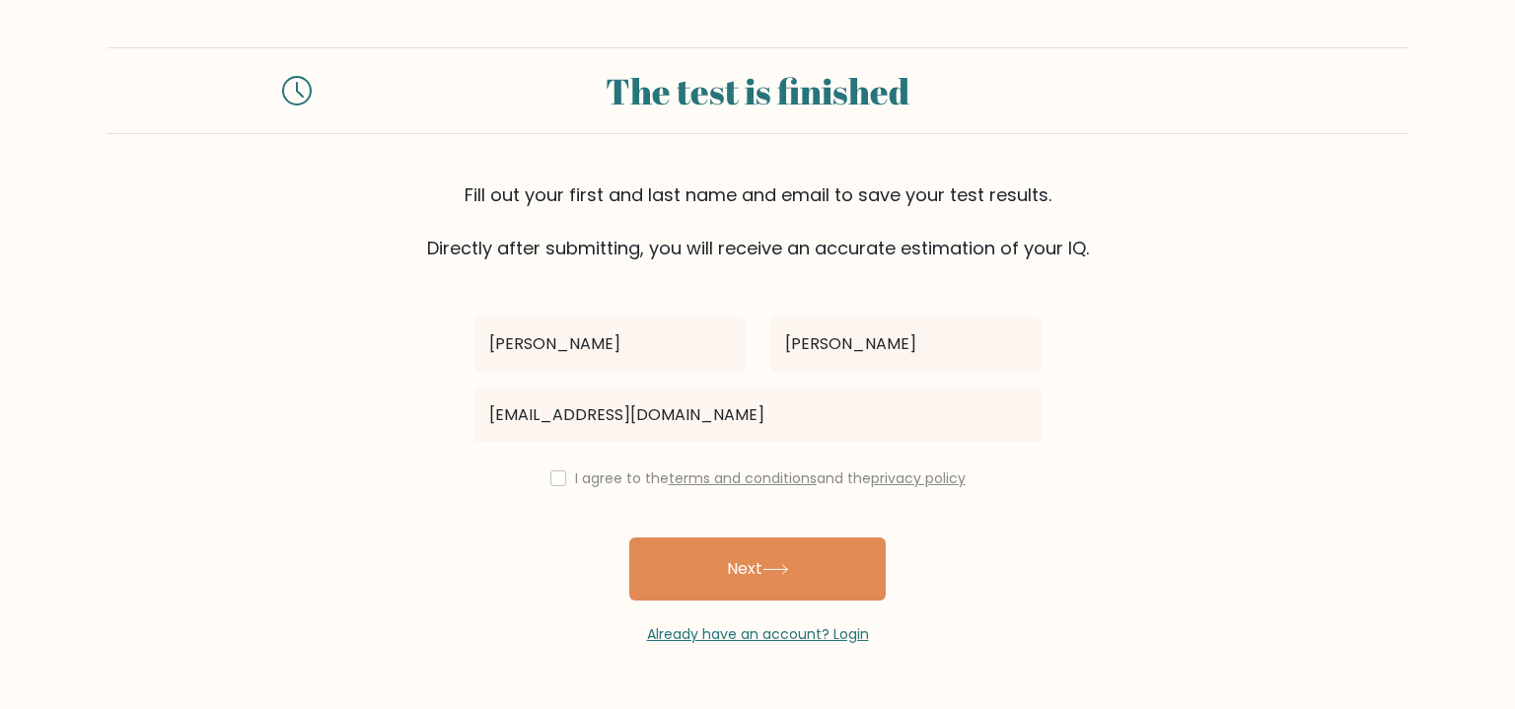
click at [559, 469] on div "I agree to the terms and conditions and the privacy policy" at bounding box center [758, 479] width 592 height 24
click at [553, 483] on input "checkbox" at bounding box center [558, 478] width 16 height 16
checkbox input "true"
click at [718, 575] on button "Next" at bounding box center [757, 569] width 256 height 63
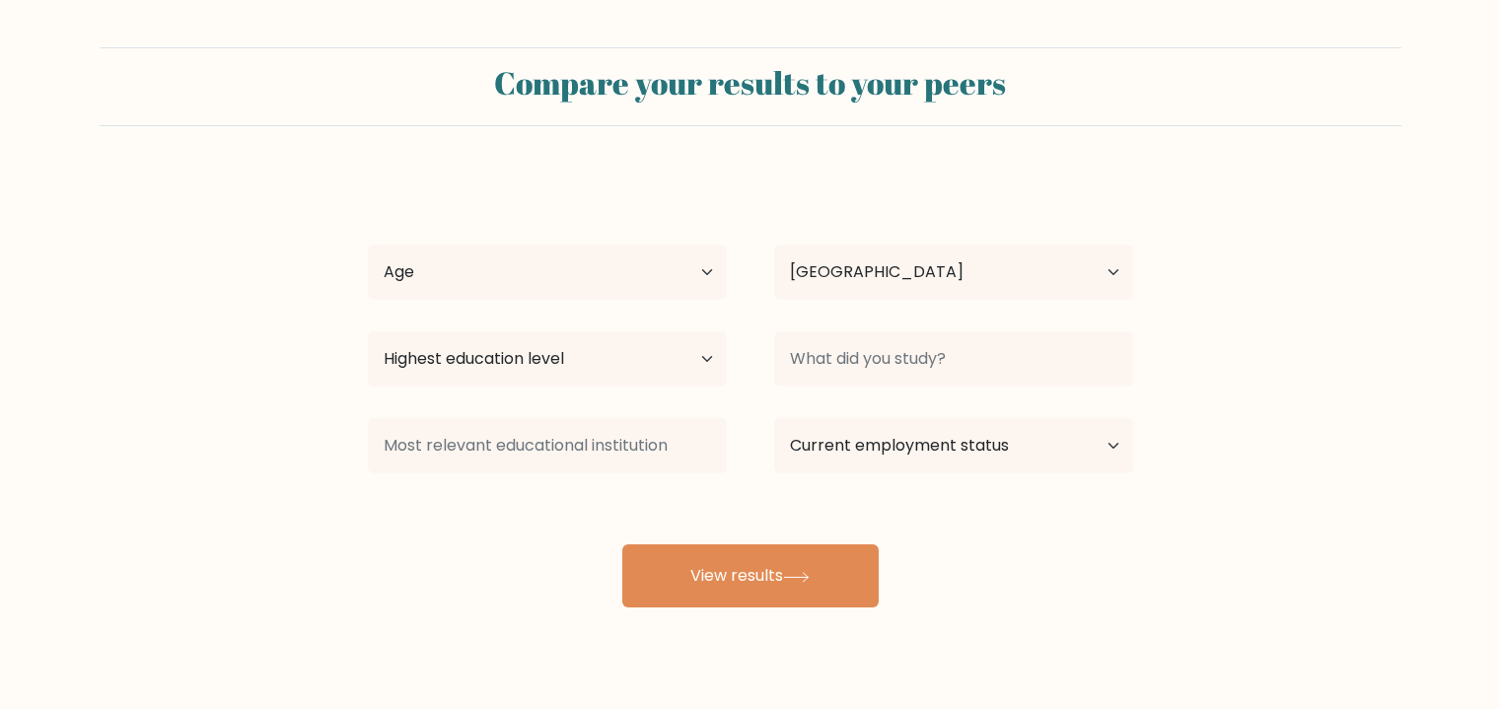
select select "US"
click at [751, 595] on button "View results" at bounding box center [750, 575] width 256 height 63
click at [656, 278] on select "Age Under 18 years old 18-24 years old 25-34 years old 35-44 years old 45-54 ye…" at bounding box center [547, 272] width 359 height 55
select select "18_24"
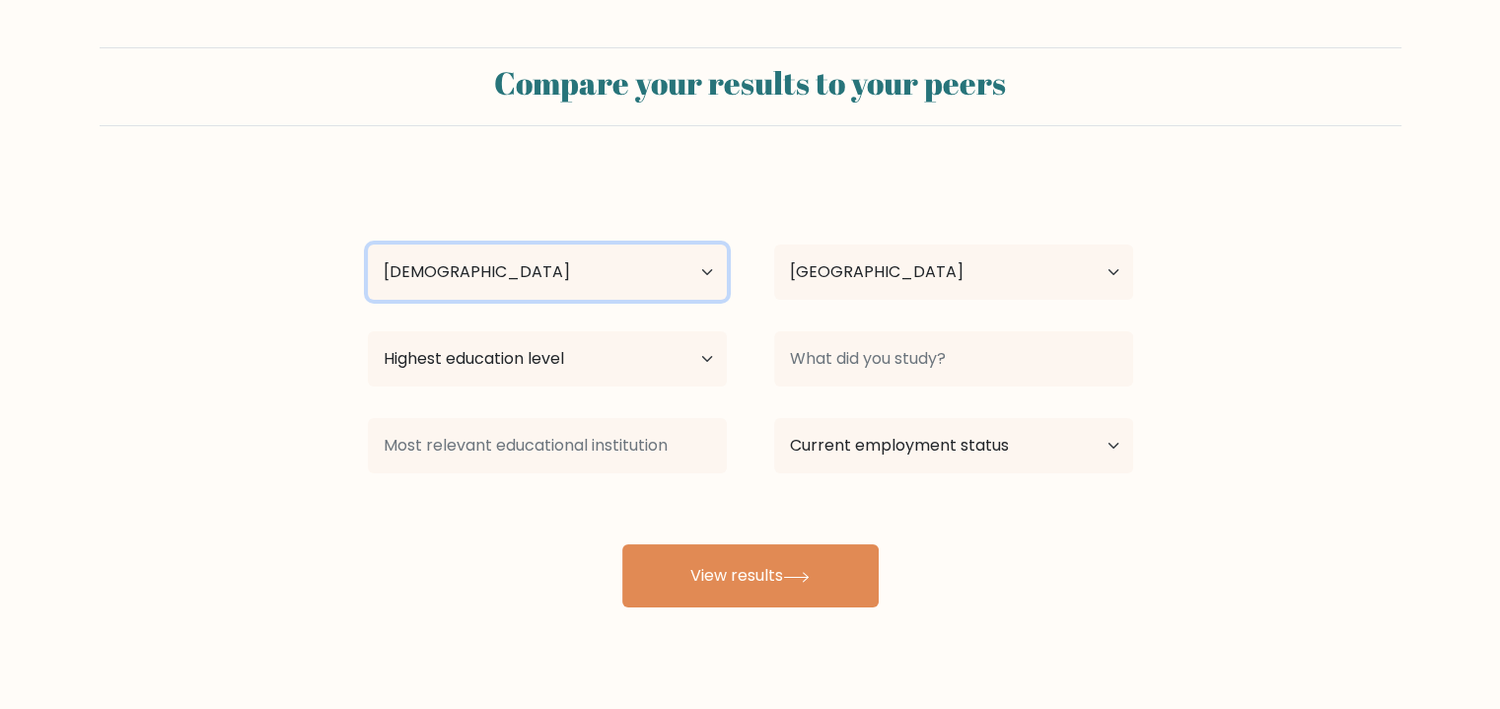
click at [368, 245] on select "Age Under 18 years old 18-24 years old 25-34 years old 35-44 years old 45-54 ye…" at bounding box center [547, 272] width 359 height 55
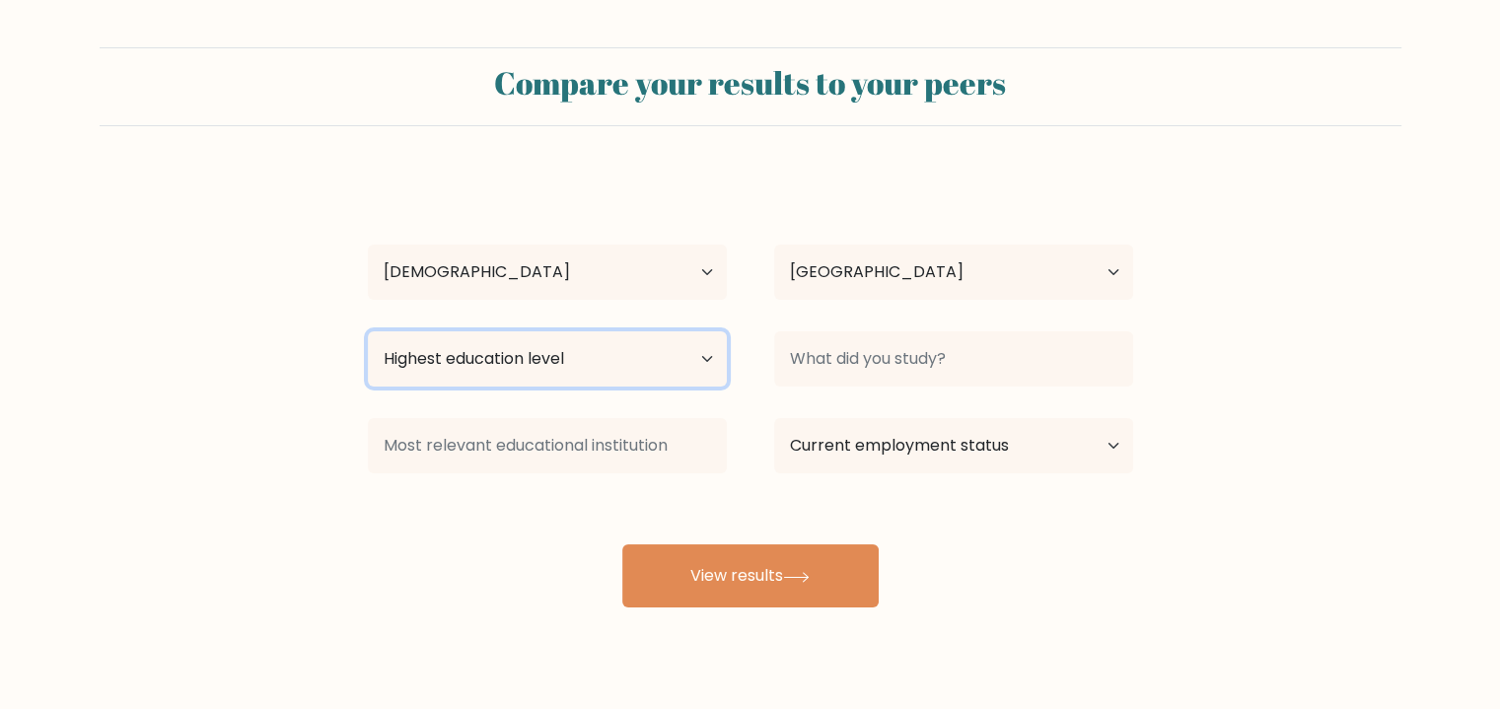
click at [584, 378] on select "Highest education level No schooling Primary Lower Secondary Upper Secondary Oc…" at bounding box center [547, 358] width 359 height 55
select select "occupation_specific"
click at [368, 331] on select "Highest education level No schooling Primary Lower Secondary Upper Secondary Oc…" at bounding box center [547, 358] width 359 height 55
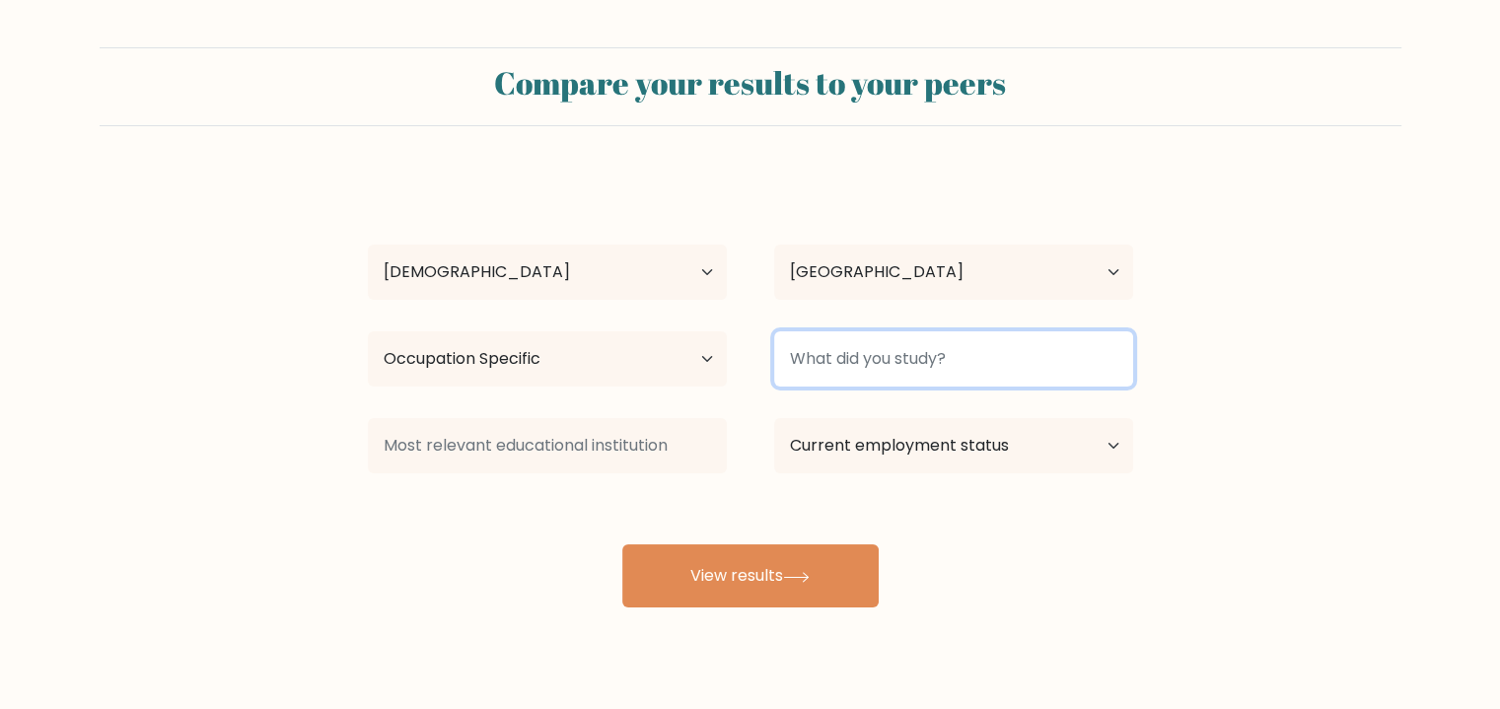
click at [898, 355] on input at bounding box center [953, 358] width 359 height 55
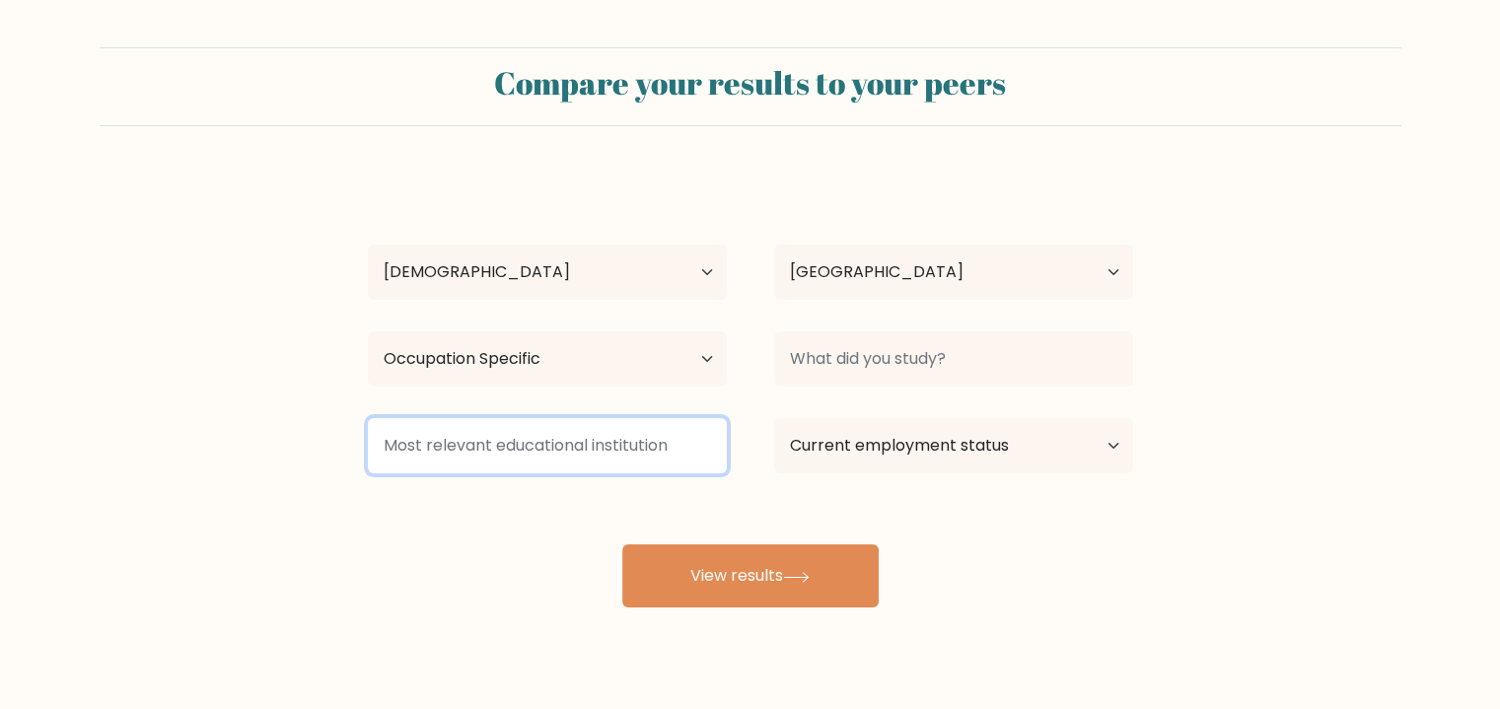
click at [639, 441] on input at bounding box center [547, 445] width 359 height 55
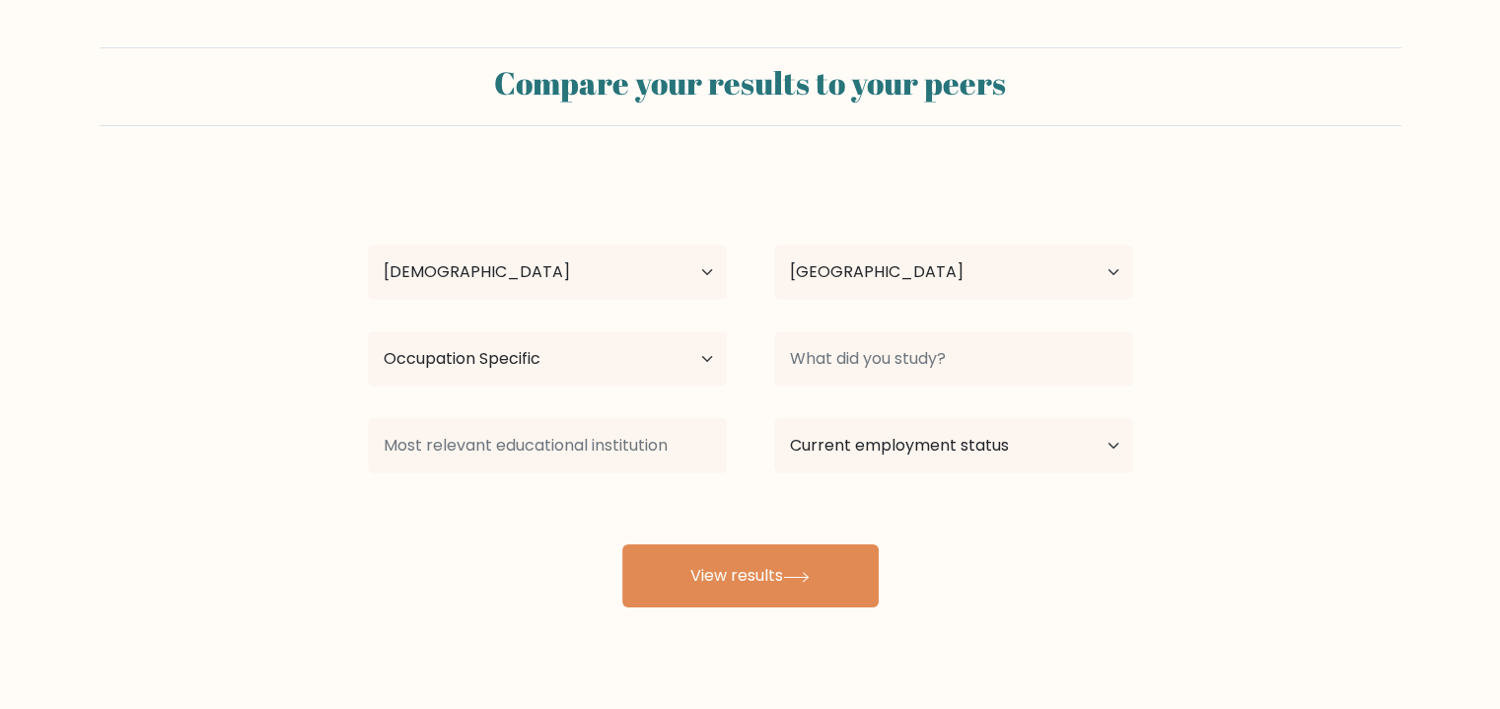
click at [692, 591] on button "View results" at bounding box center [750, 575] width 256 height 63
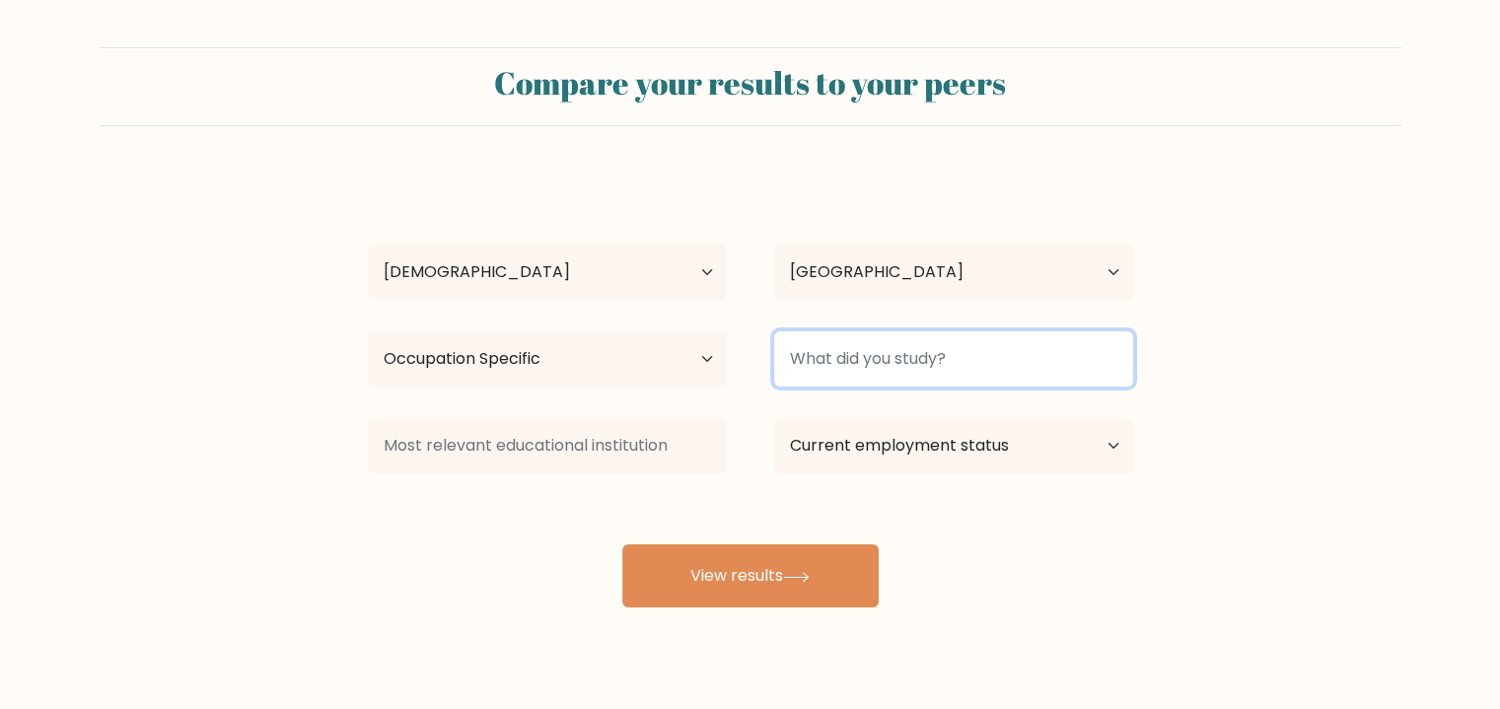
click at [957, 359] on input at bounding box center [953, 358] width 359 height 55
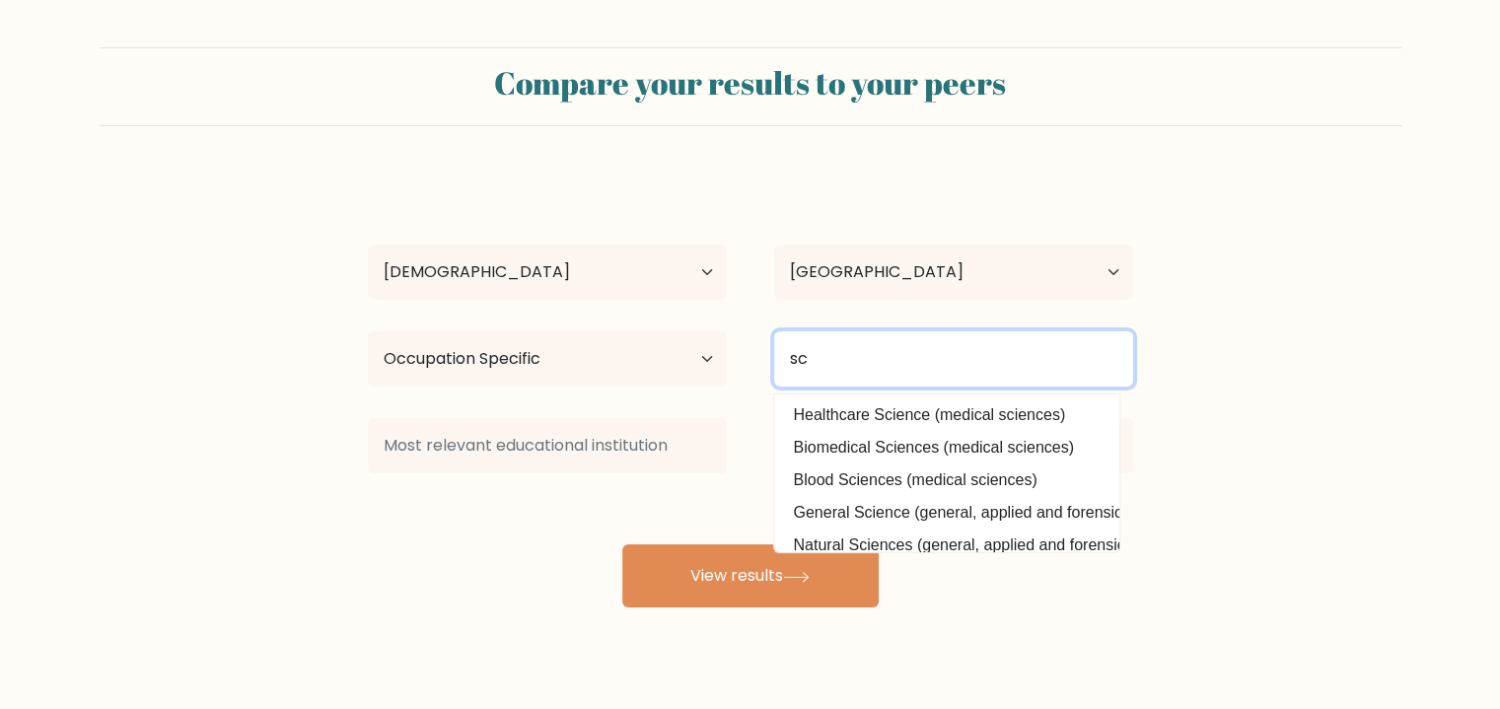
type input "s"
type input "a"
click at [987, 417] on option "Marine Biology (biosciences)" at bounding box center [946, 415] width 335 height 32
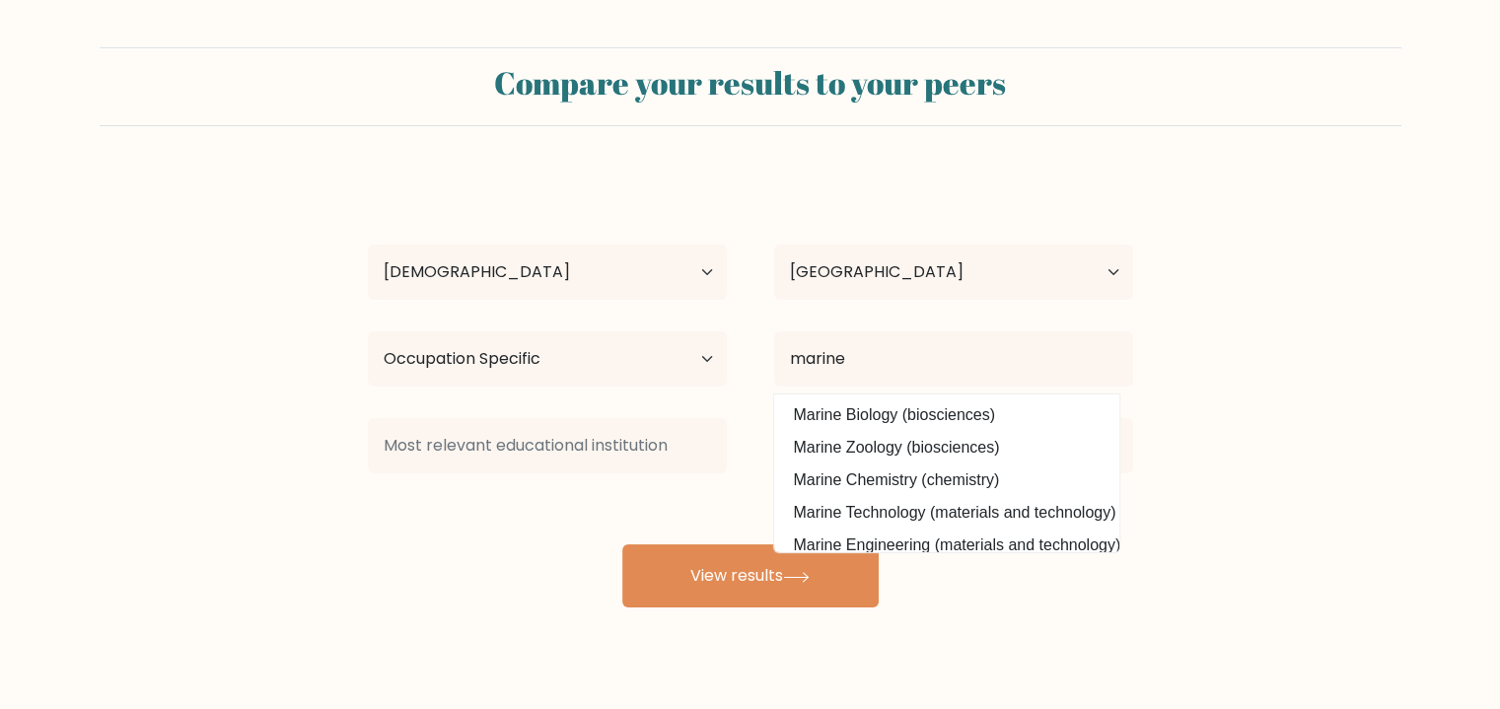
type input "Marine Biology"
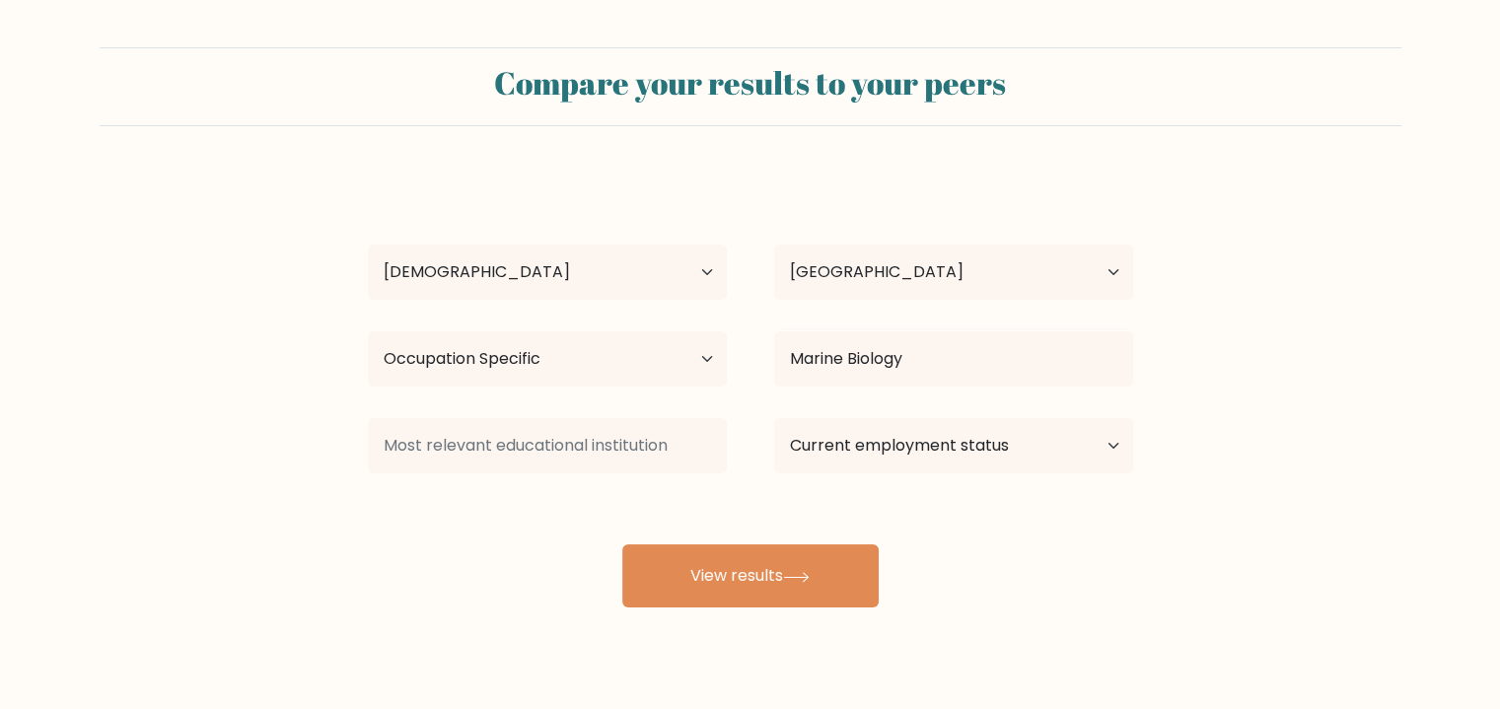
click at [817, 553] on button "View results" at bounding box center [750, 575] width 256 height 63
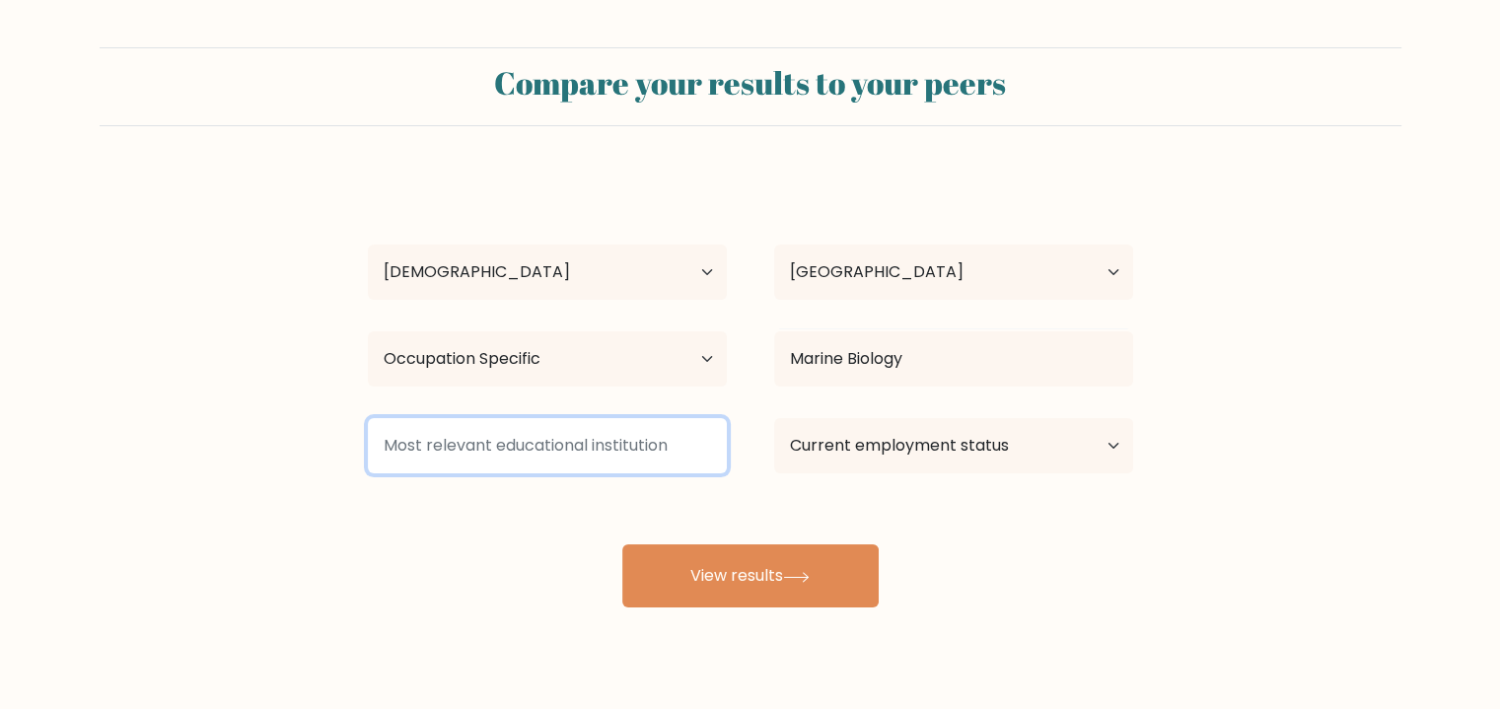
click at [640, 438] on input at bounding box center [547, 445] width 359 height 55
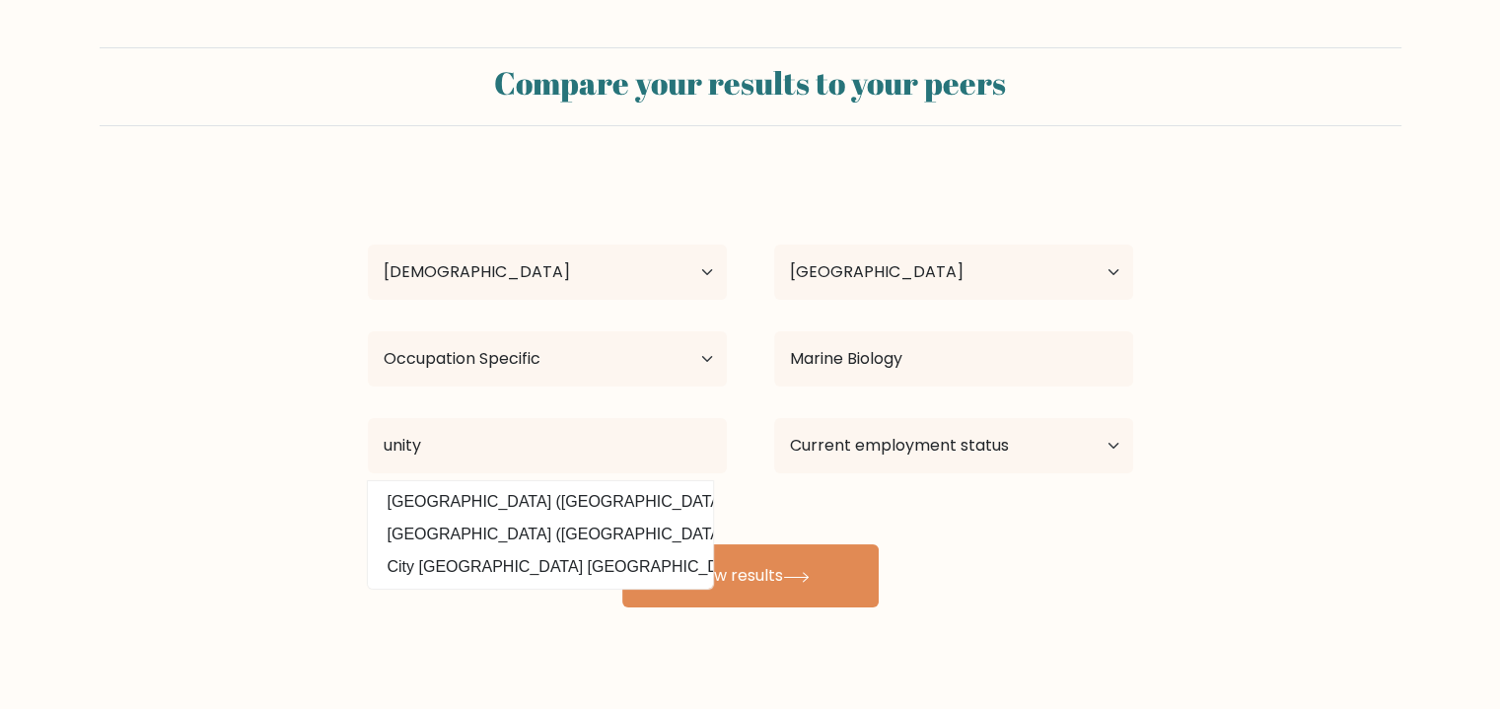
click at [612, 533] on option "Unity College (United States)" at bounding box center [540, 535] width 335 height 32
type input "[GEOGRAPHIC_DATA]"
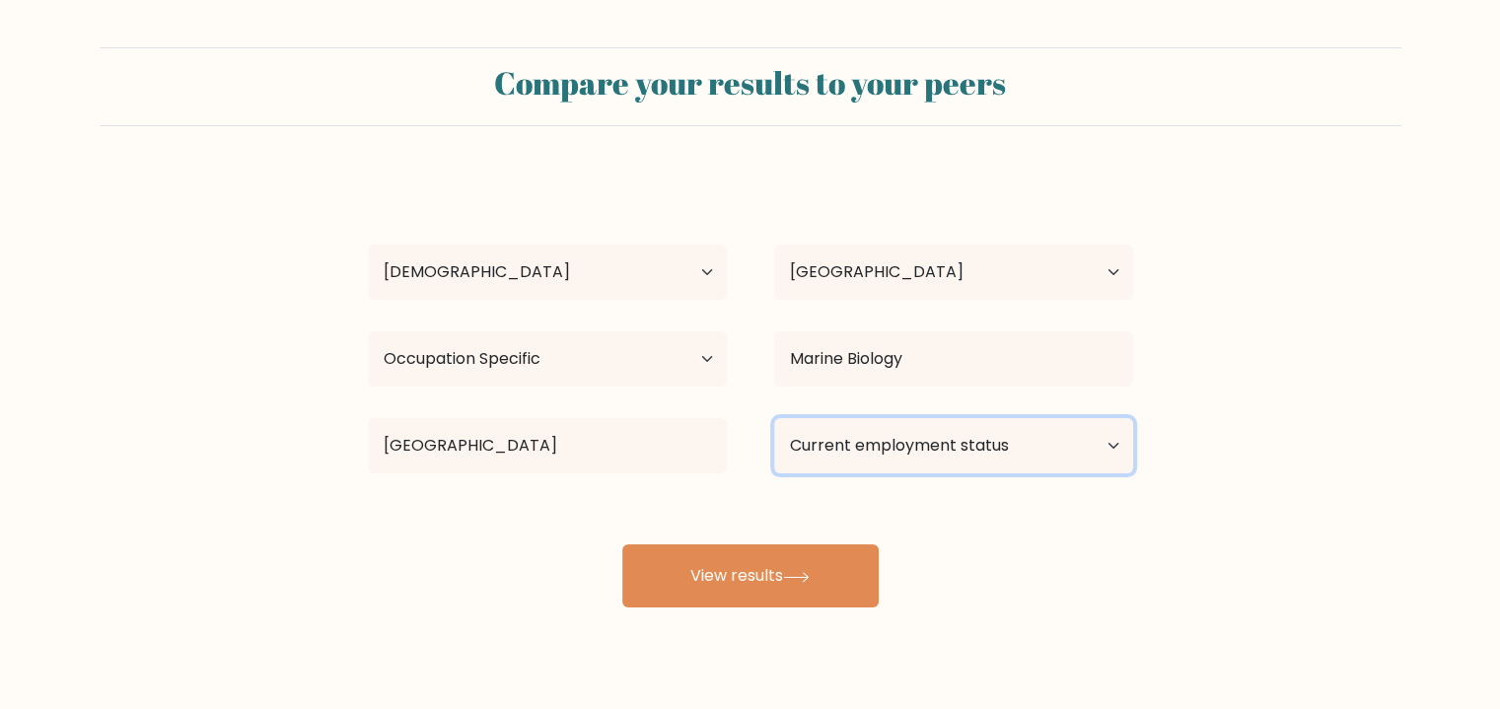
click at [962, 456] on select "Current employment status Employed Student Retired Other / prefer not to answer" at bounding box center [953, 445] width 359 height 55
click at [774, 418] on select "Current employment status Employed Student Retired Other / prefer not to answer" at bounding box center [953, 445] width 359 height 55
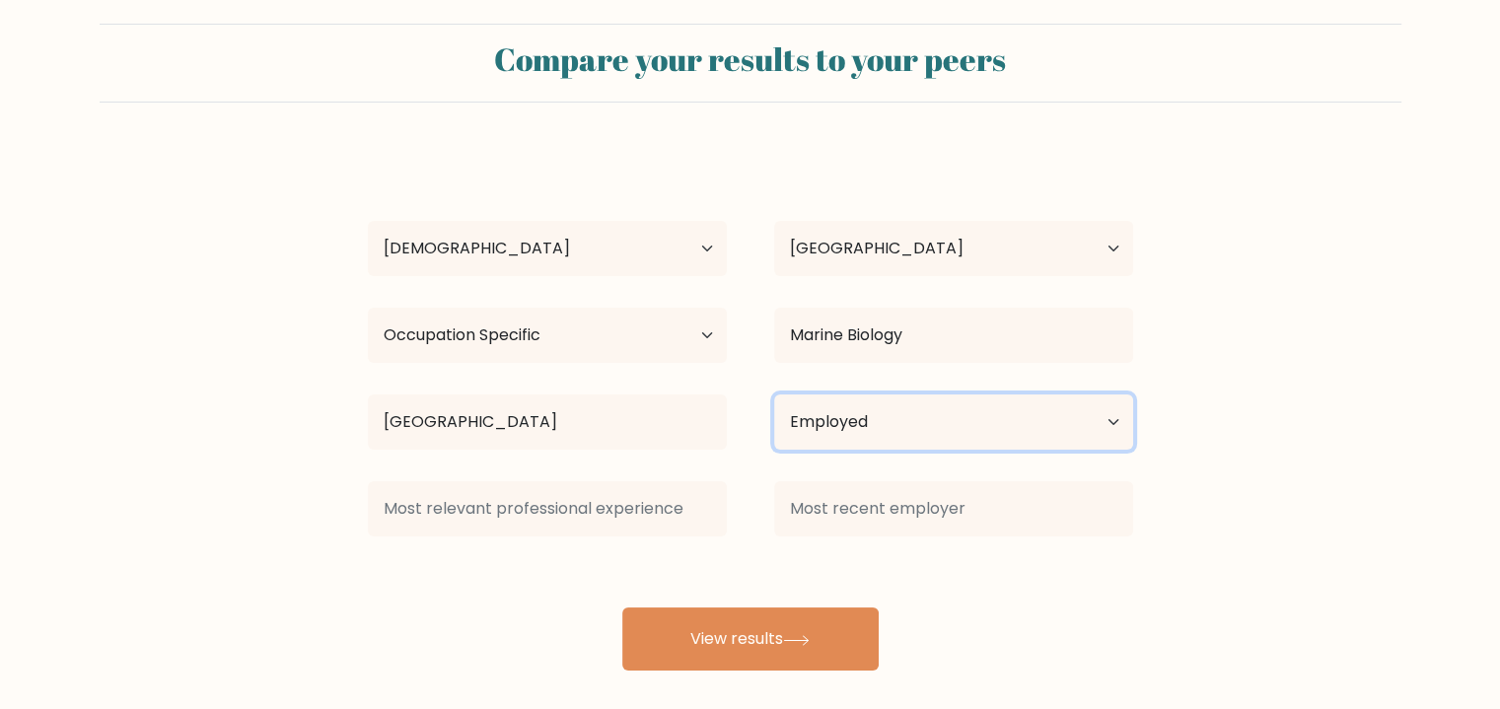
scroll to position [38, 0]
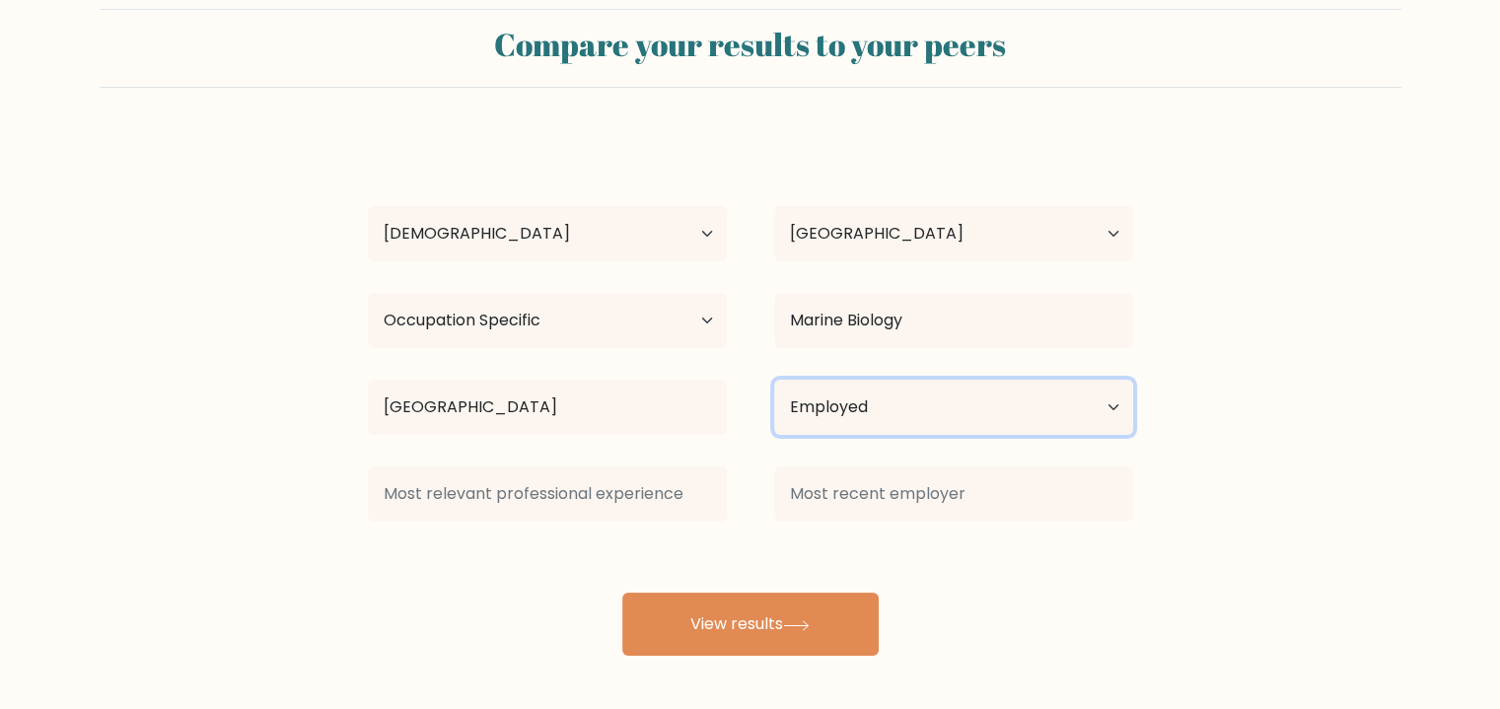
click at [969, 405] on select "Current employment status Employed Student Retired Other / prefer not to answer" at bounding box center [953, 407] width 359 height 55
select select "student"
click at [774, 380] on select "Current employment status Employed Student Retired Other / prefer not to answer" at bounding box center [953, 407] width 359 height 55
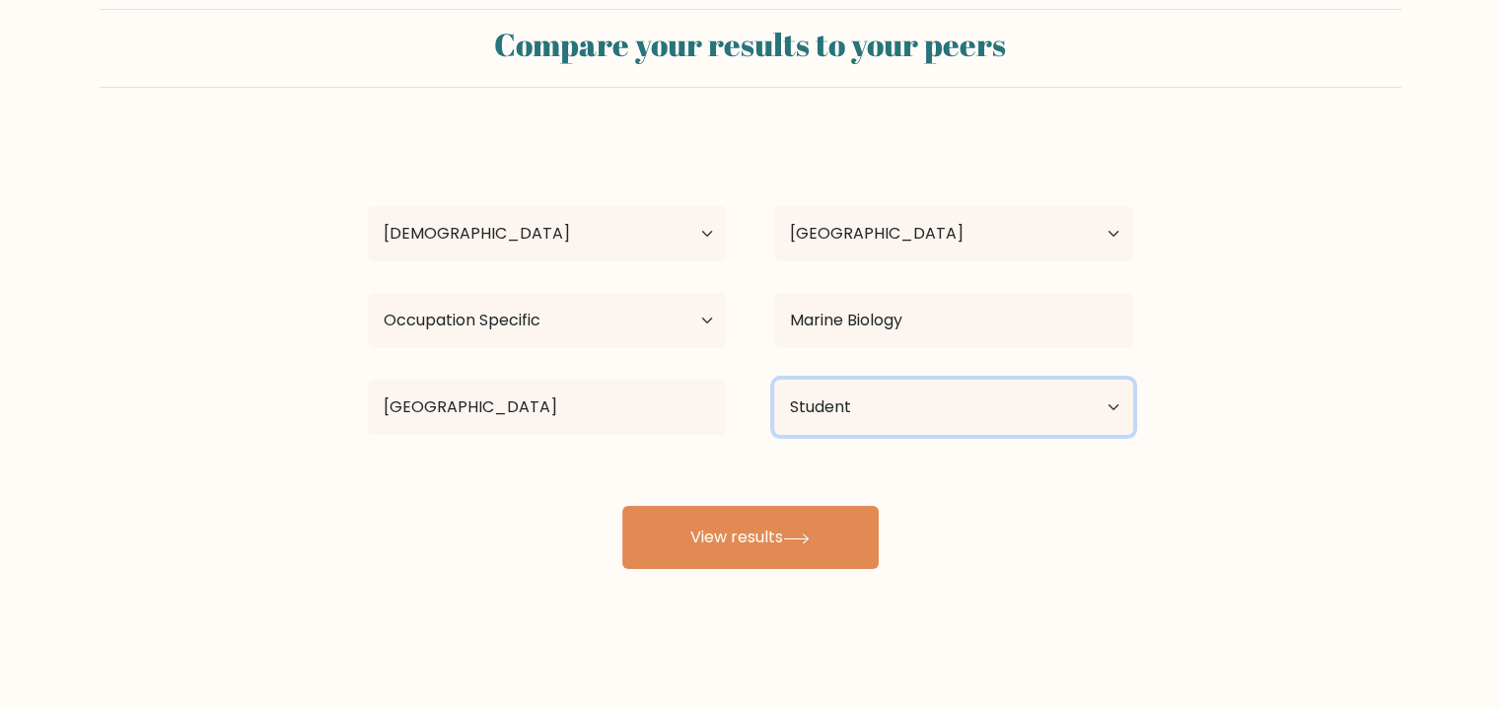
click at [823, 552] on button "View results" at bounding box center [750, 537] width 256 height 63
